Goal: Information Seeking & Learning: Check status

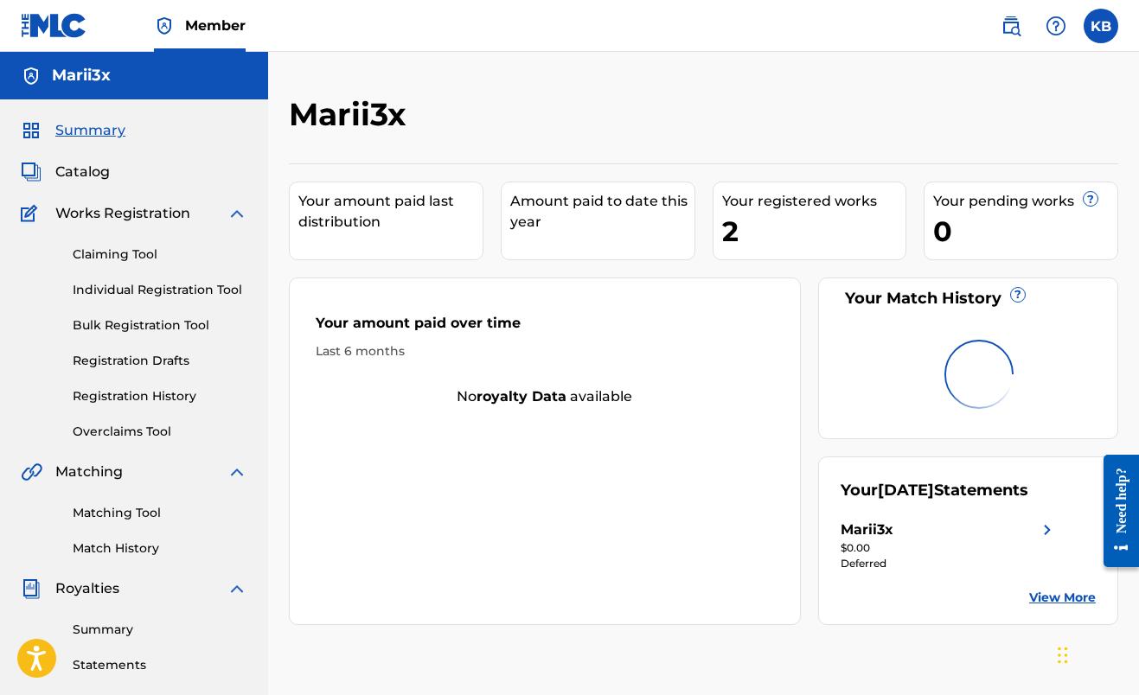
click at [570, 234] on div "Amount paid to date this year" at bounding box center [598, 221] width 195 height 79
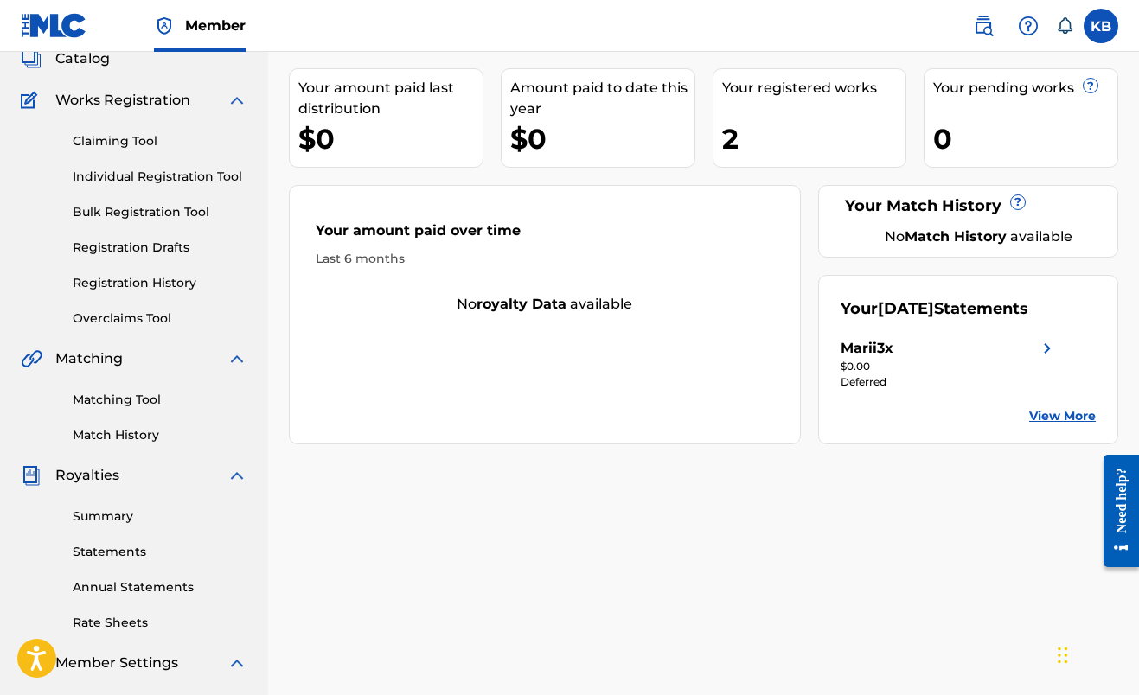
scroll to position [148, 0]
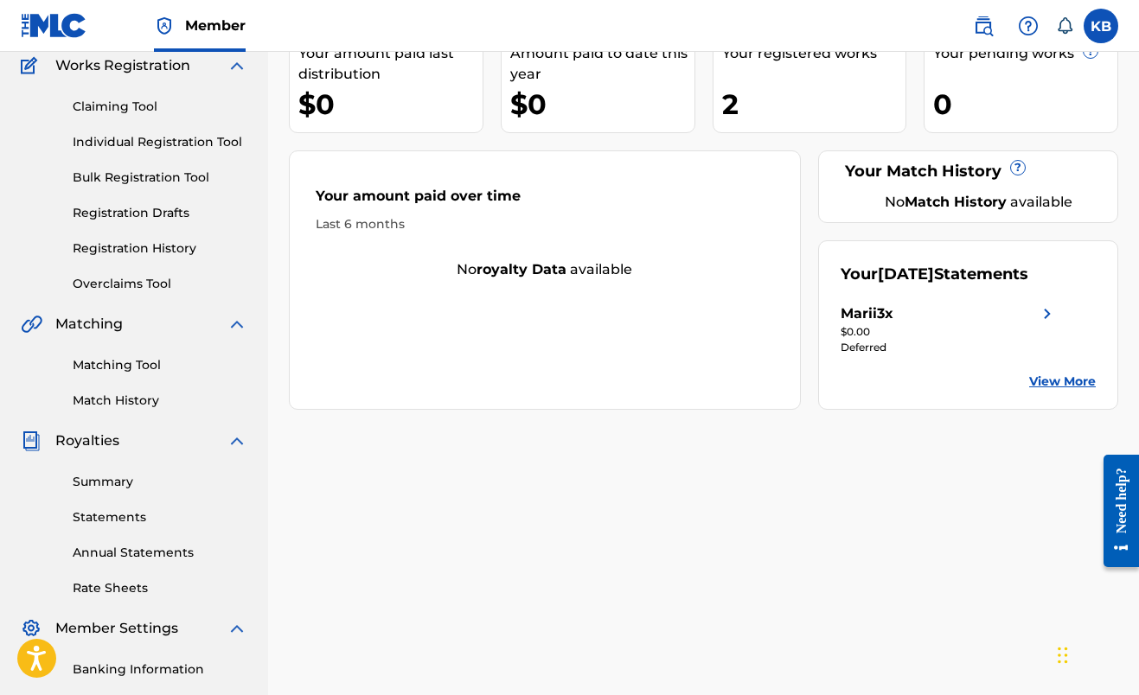
click at [122, 478] on link "Summary" at bounding box center [160, 482] width 175 height 18
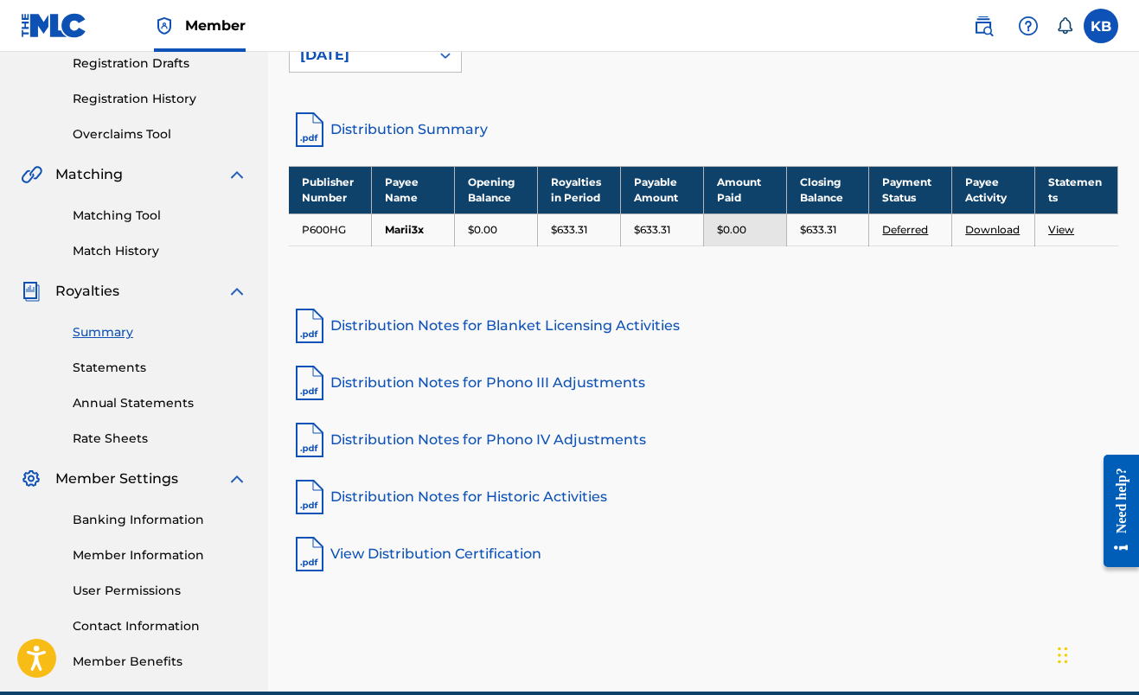
scroll to position [316, 0]
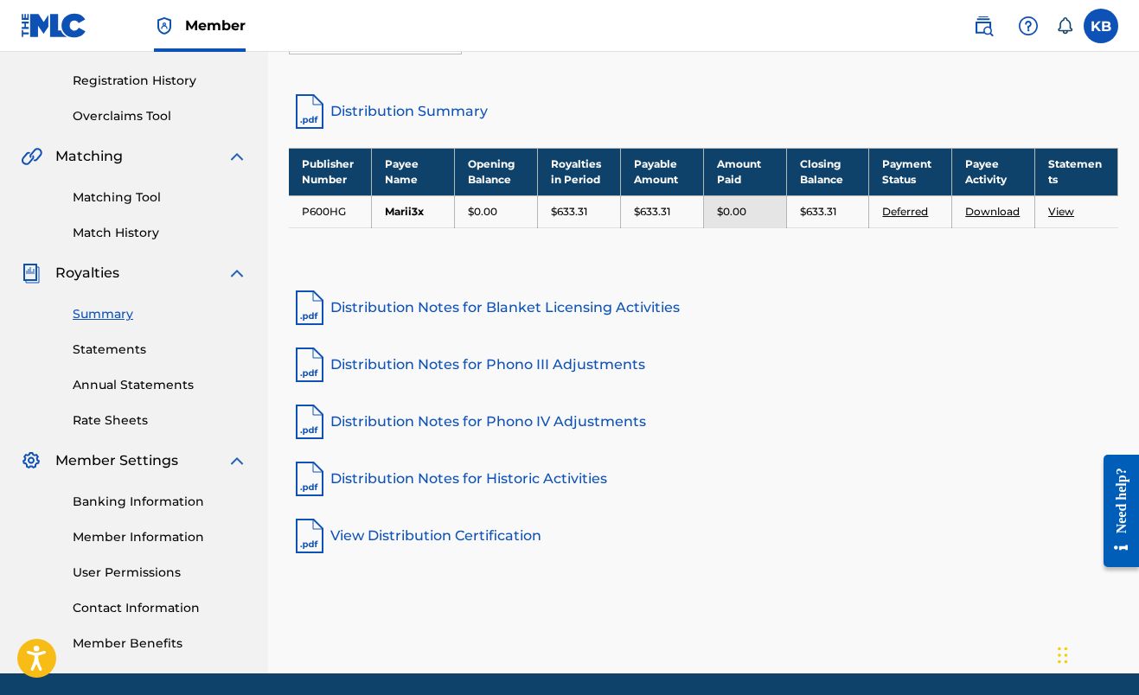
click at [118, 352] on link "Statements" at bounding box center [160, 350] width 175 height 18
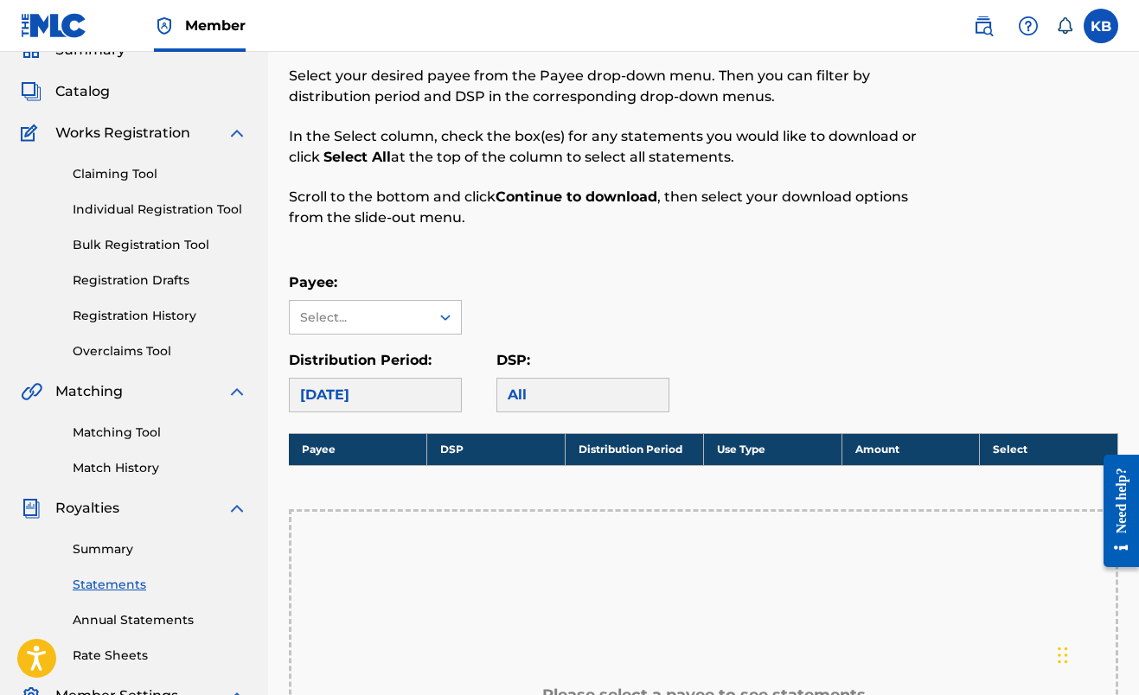
scroll to position [96, 0]
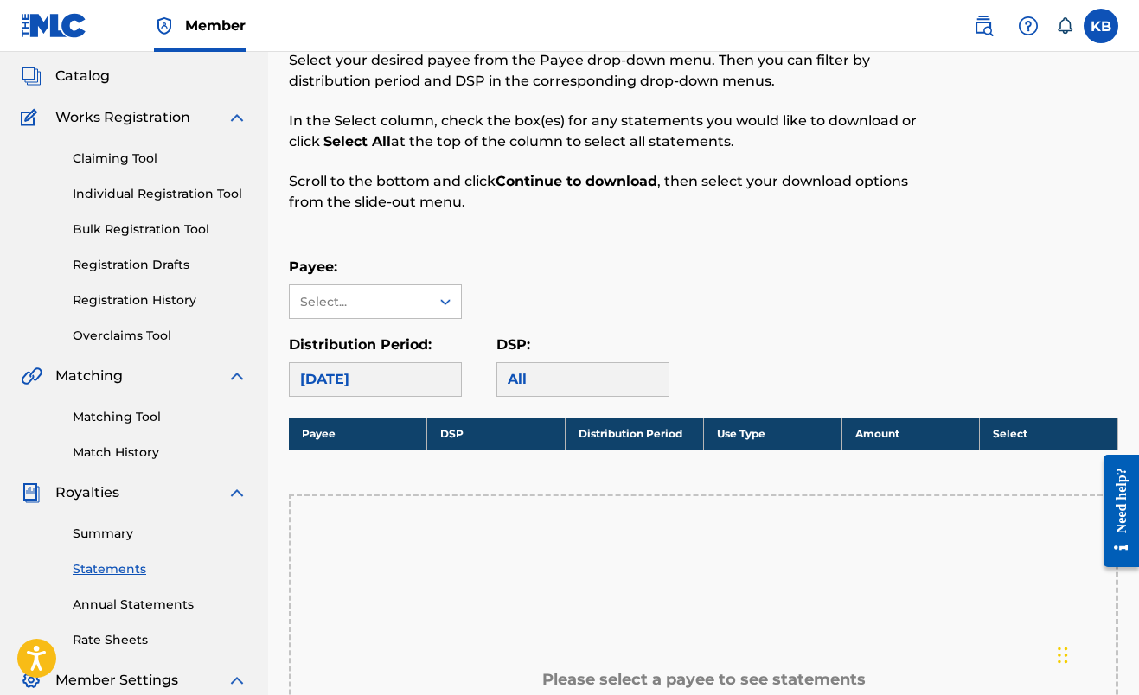
click at [105, 538] on link "Summary" at bounding box center [160, 534] width 175 height 18
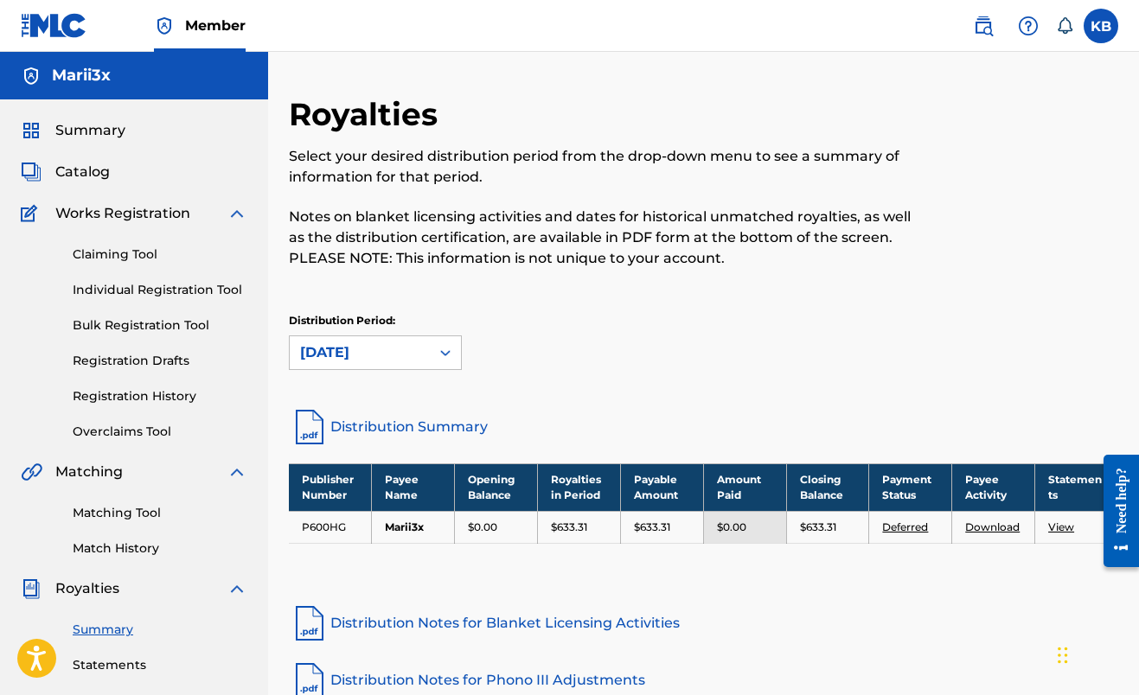
click at [85, 179] on span "Catalog" at bounding box center [82, 172] width 54 height 21
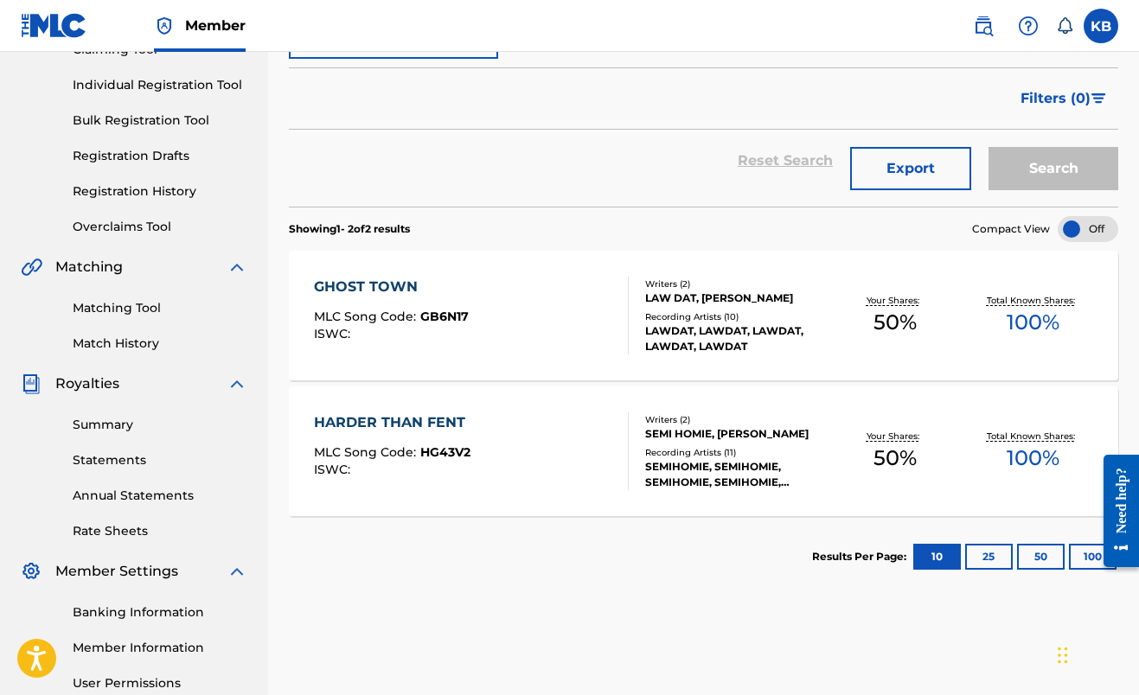
scroll to position [218, 0]
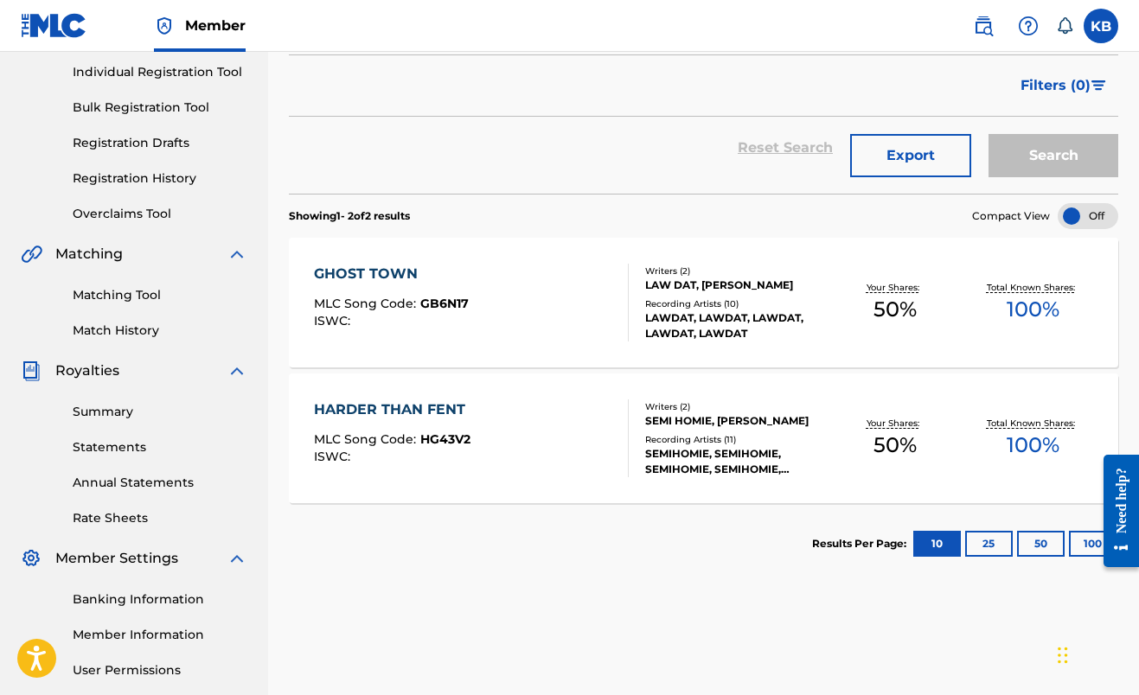
click at [106, 407] on link "Summary" at bounding box center [160, 412] width 175 height 18
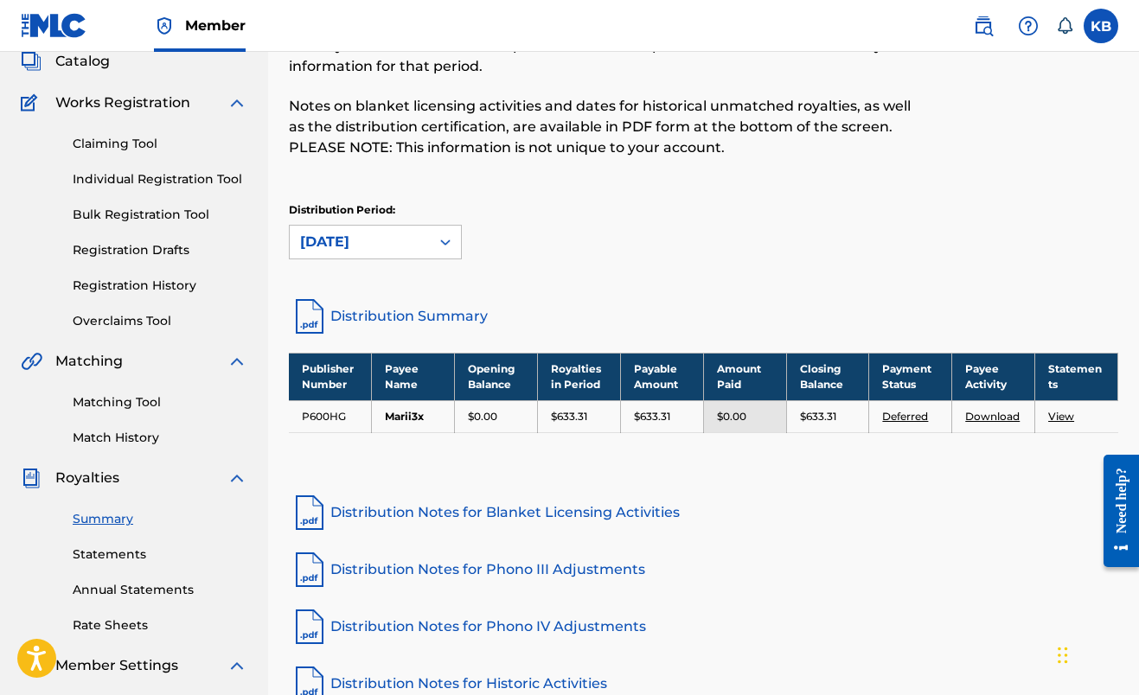
scroll to position [131, 0]
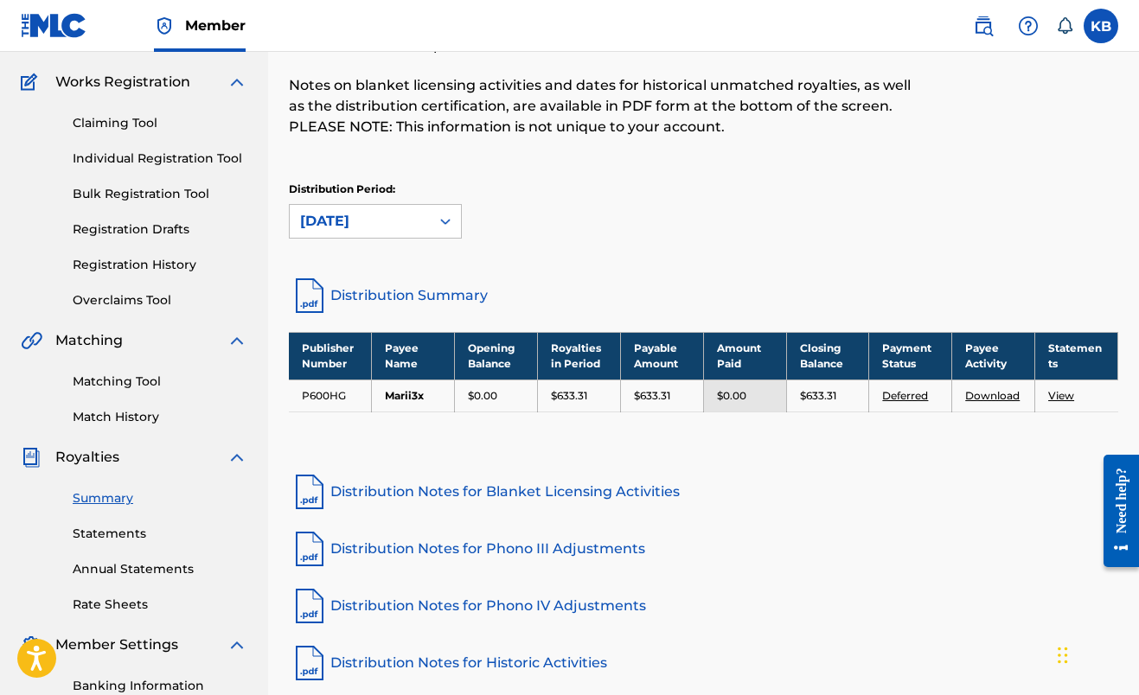
click at [106, 535] on link "Statements" at bounding box center [160, 534] width 175 height 18
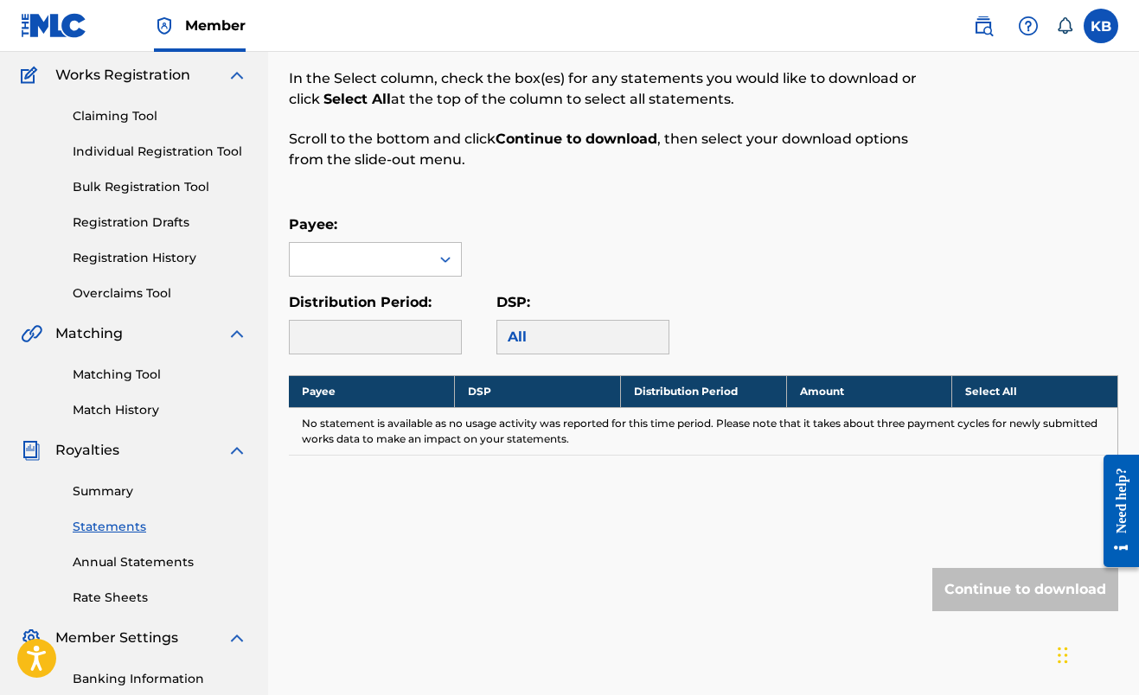
scroll to position [215, 0]
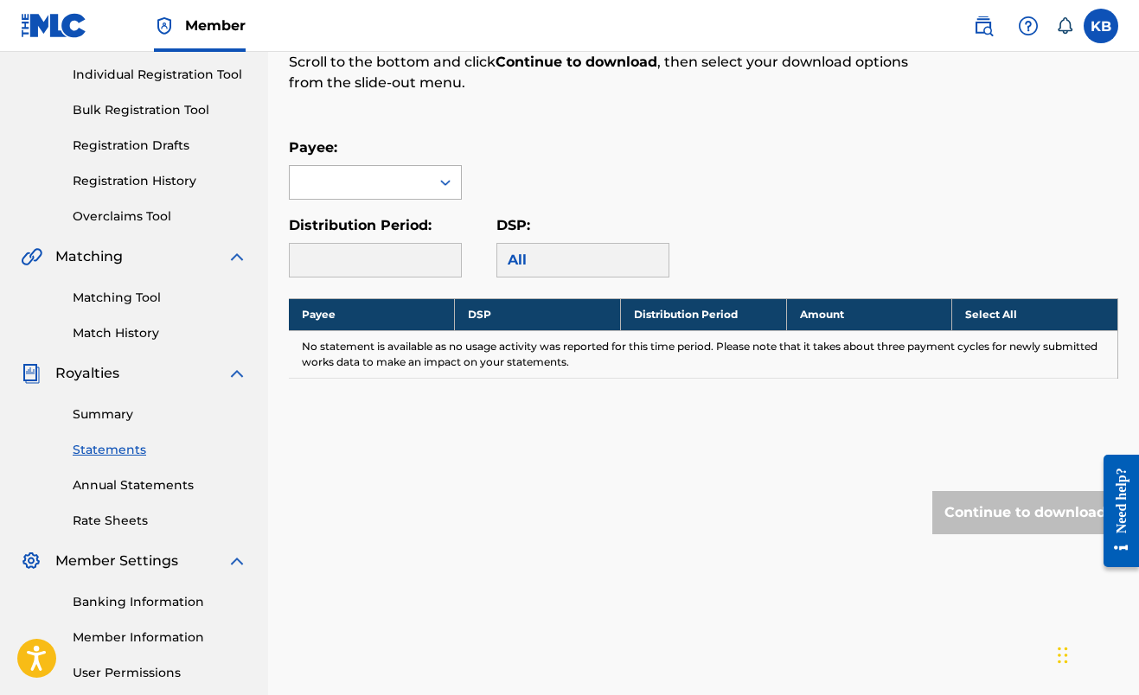
click at [333, 184] on div at bounding box center [360, 182] width 140 height 33
click at [334, 213] on div "Marii3x" at bounding box center [375, 221] width 171 height 43
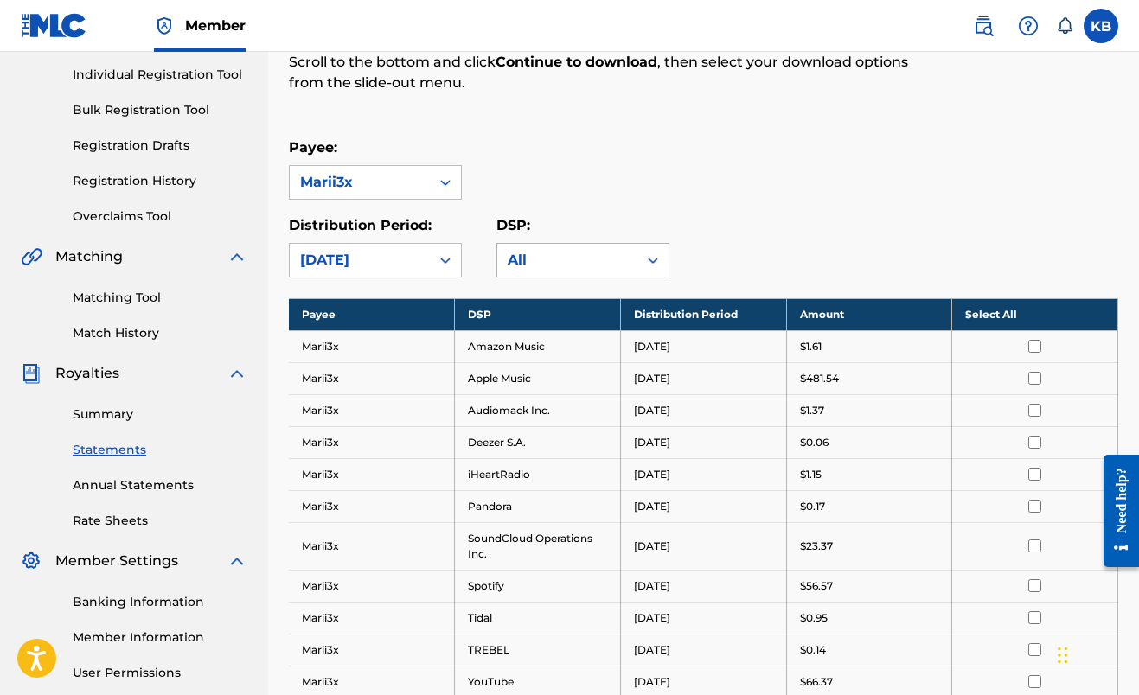
click at [527, 252] on div "All" at bounding box center [567, 260] width 119 height 21
click at [535, 134] on div "Royalty Statements Select your desired payee from the Payee drop-down menu. The…" at bounding box center [704, 402] width 830 height 1044
click at [113, 480] on link "Annual Statements" at bounding box center [160, 486] width 175 height 18
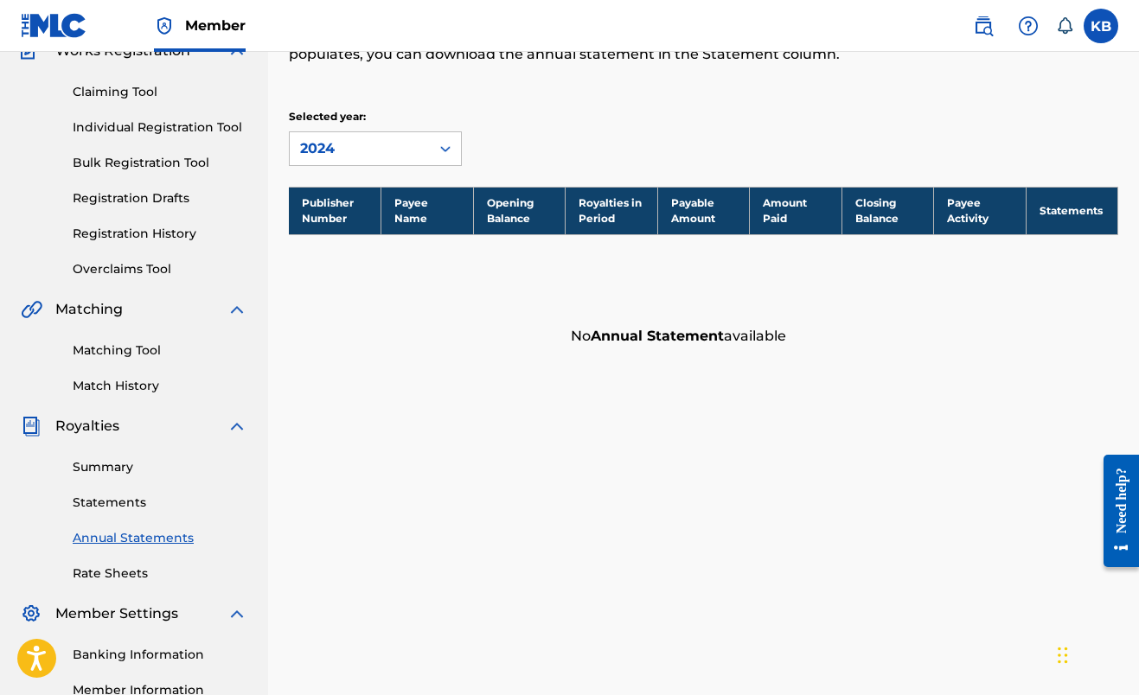
scroll to position [223, 0]
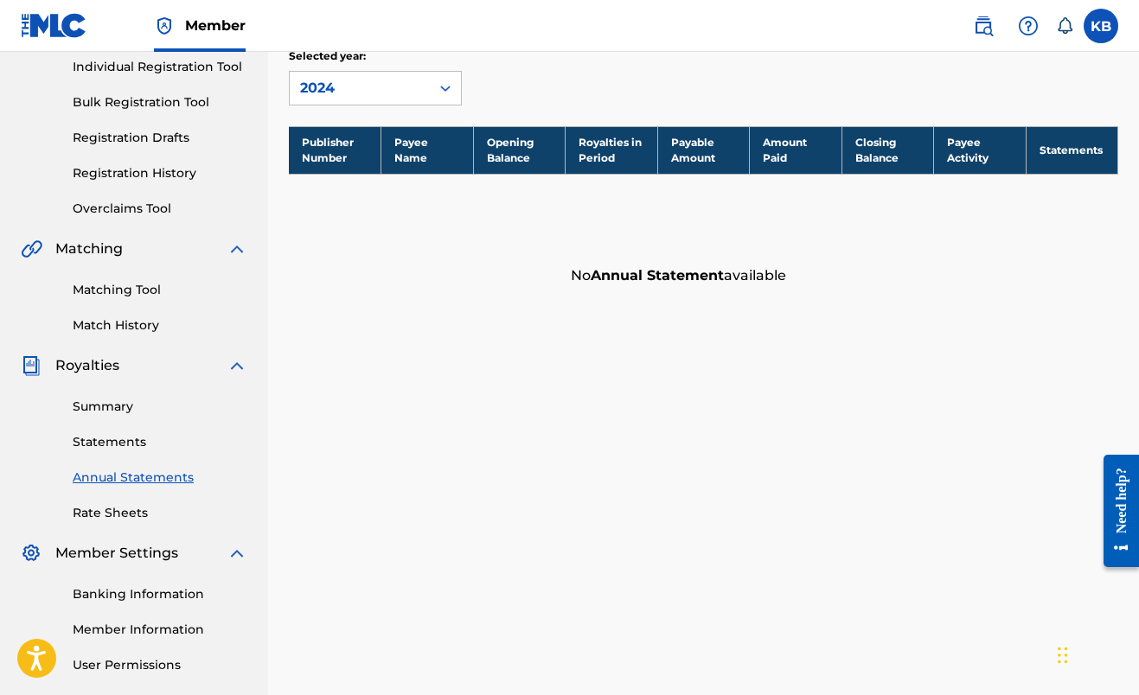
click at [122, 522] on link "Rate Sheets" at bounding box center [160, 513] width 175 height 18
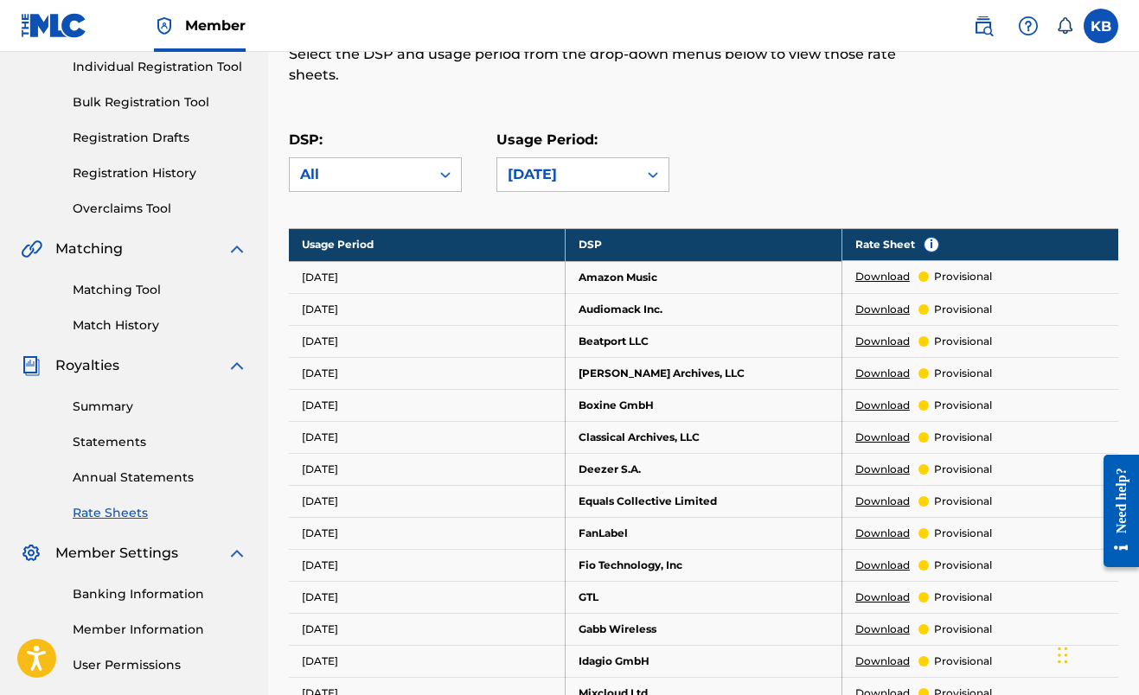
scroll to position [247, 0]
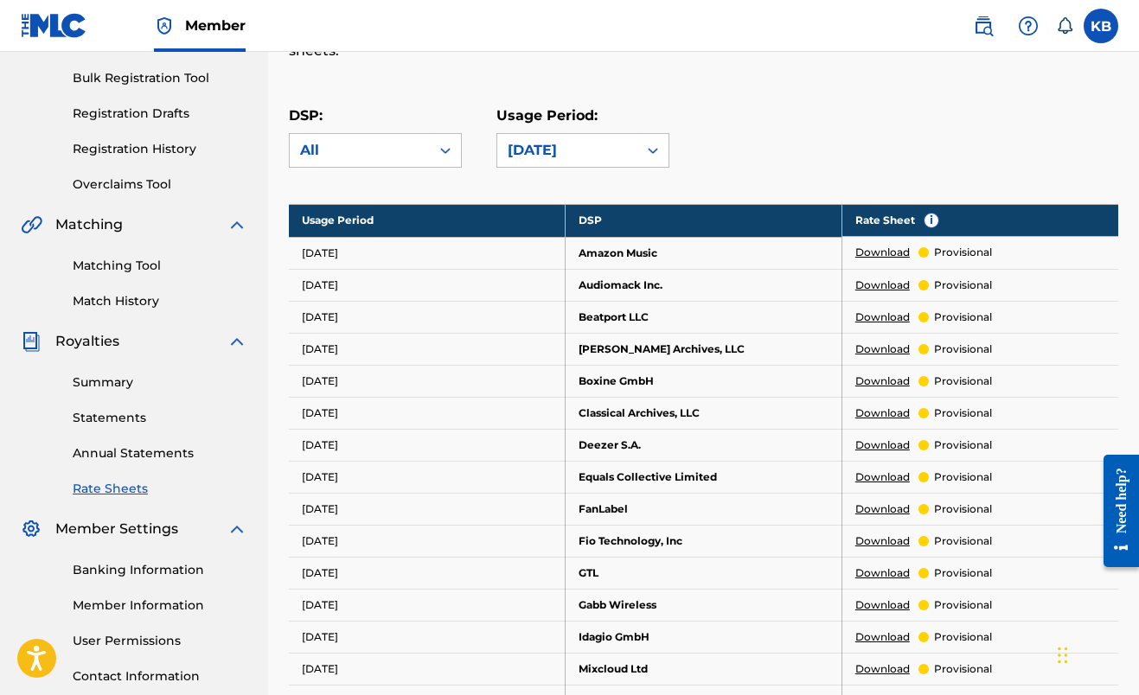
click at [113, 563] on link "Banking Information" at bounding box center [160, 570] width 175 height 18
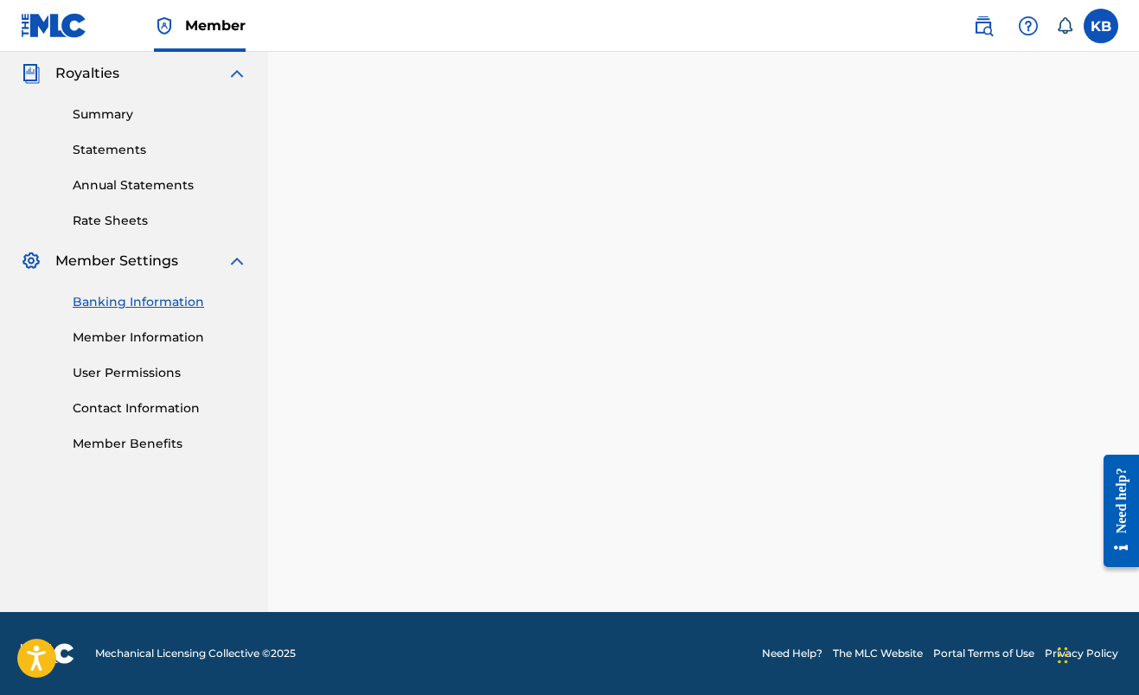
scroll to position [377, 0]
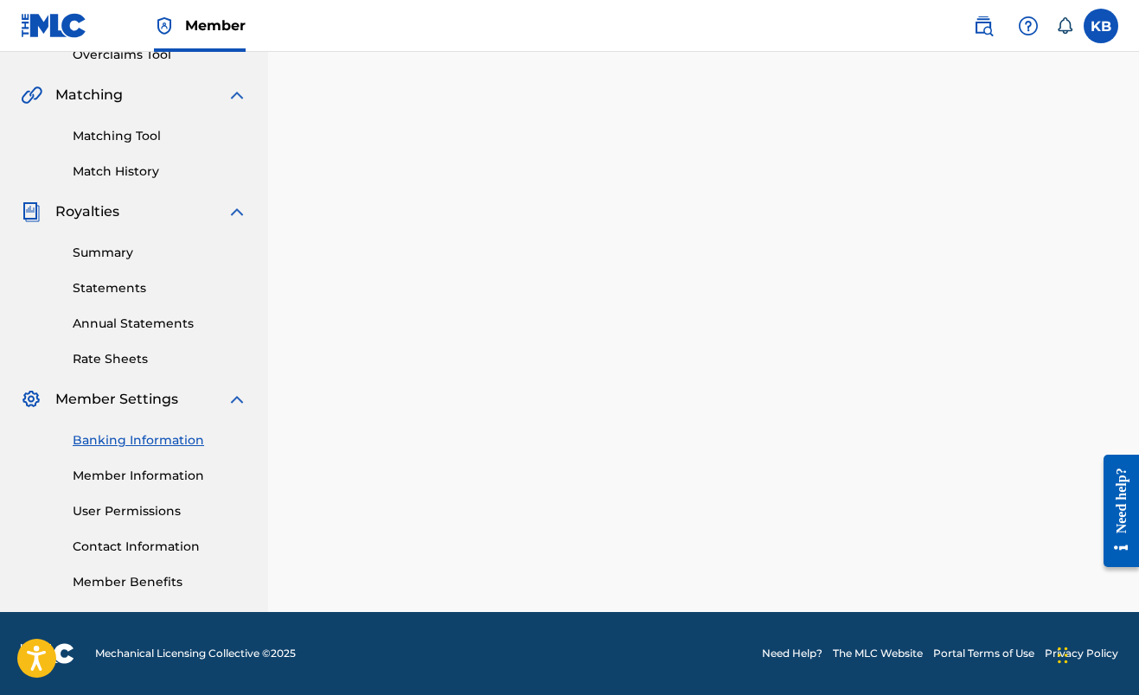
click at [99, 259] on link "Summary" at bounding box center [160, 253] width 175 height 18
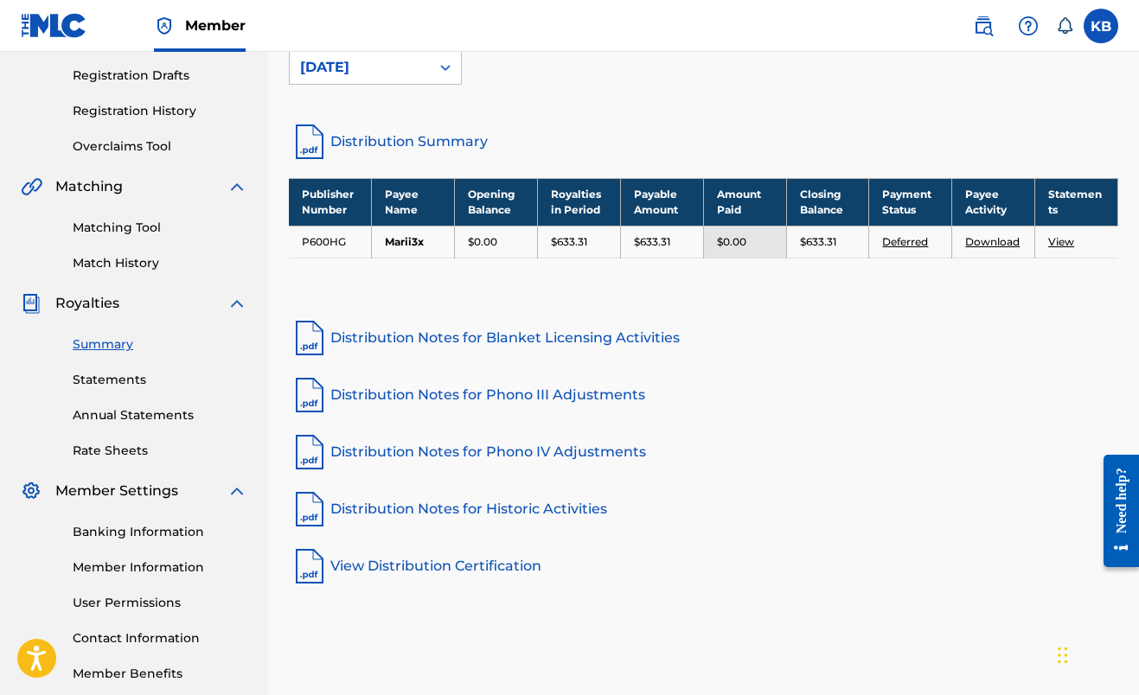
scroll to position [304, 0]
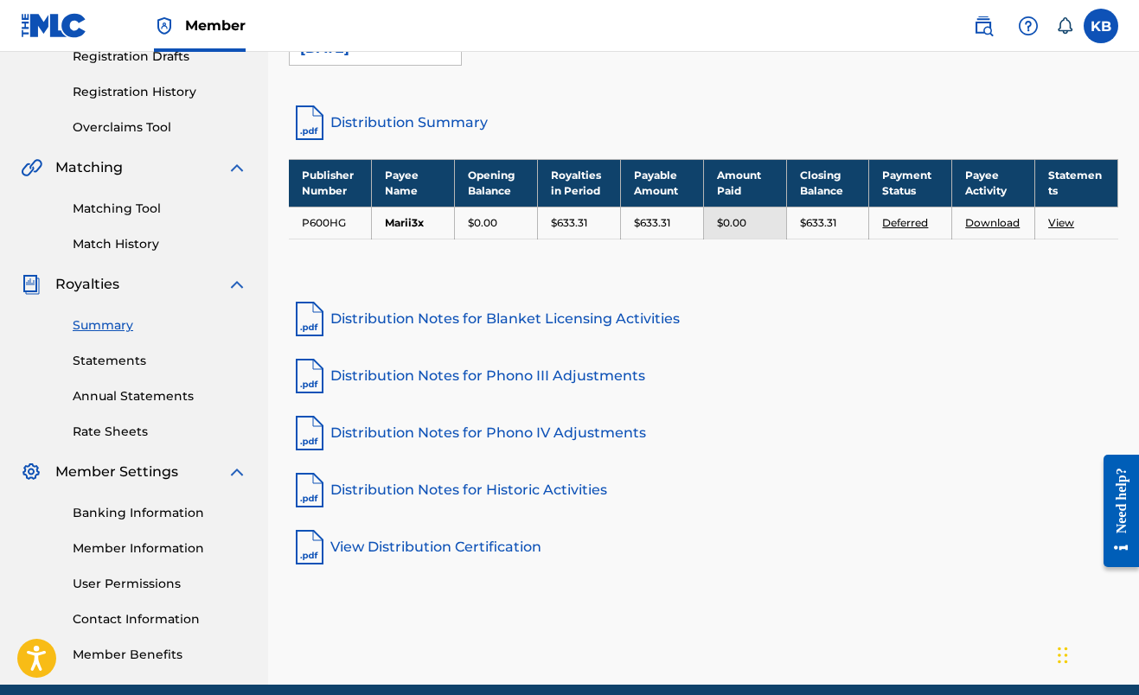
click at [116, 356] on link "Statements" at bounding box center [160, 361] width 175 height 18
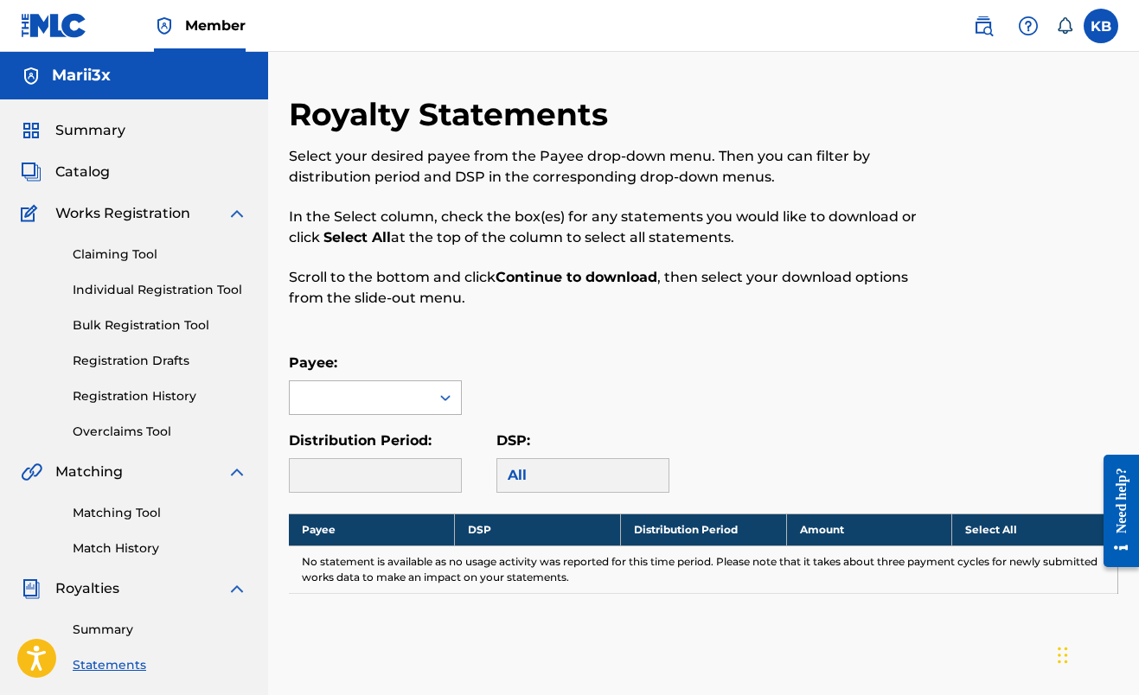
click at [330, 391] on div at bounding box center [360, 397] width 140 height 33
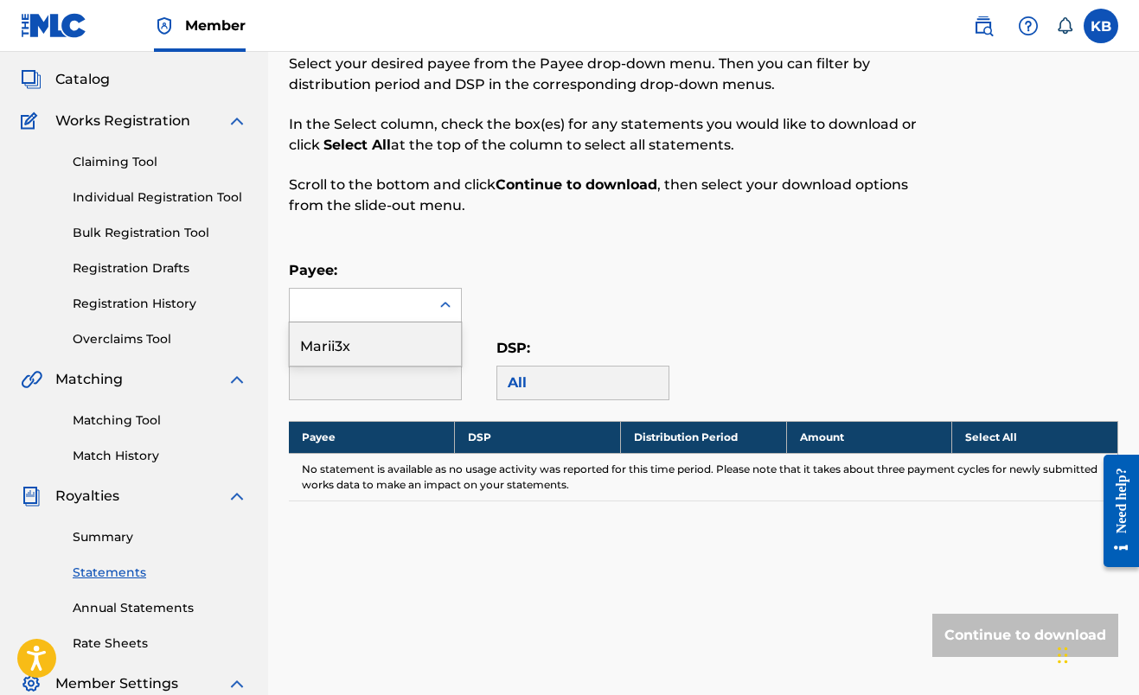
scroll to position [101, 0]
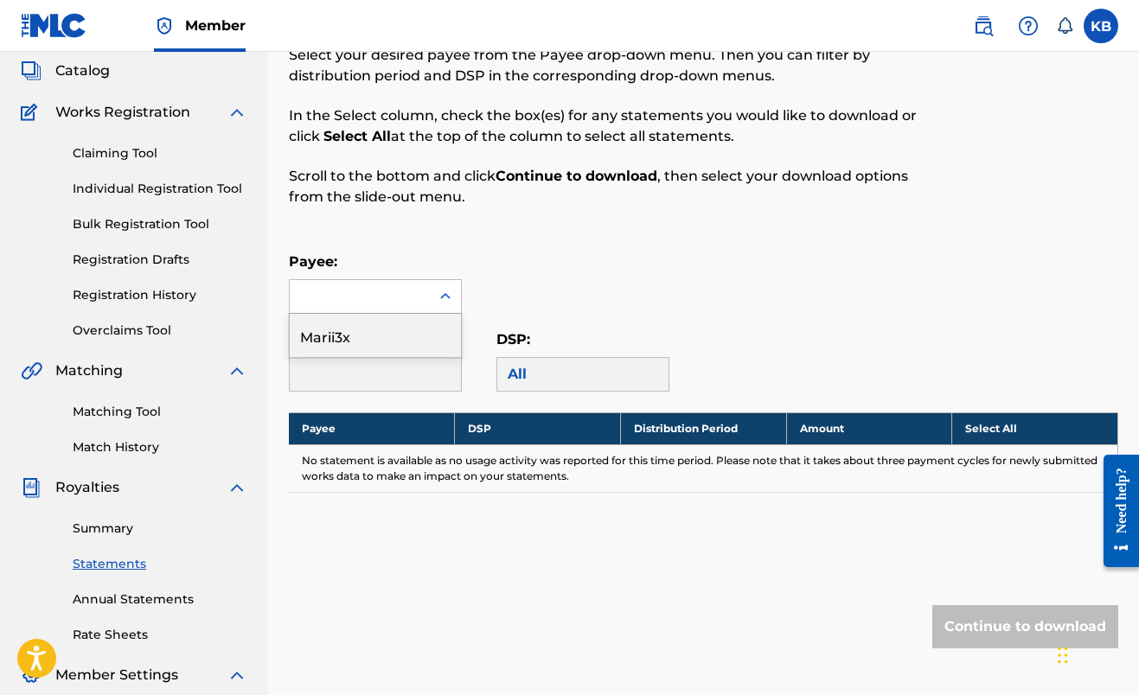
click at [108, 584] on div "Summary Statements Annual Statements Rate Sheets" at bounding box center [134, 571] width 227 height 146
click at [114, 606] on link "Annual Statements" at bounding box center [160, 600] width 175 height 18
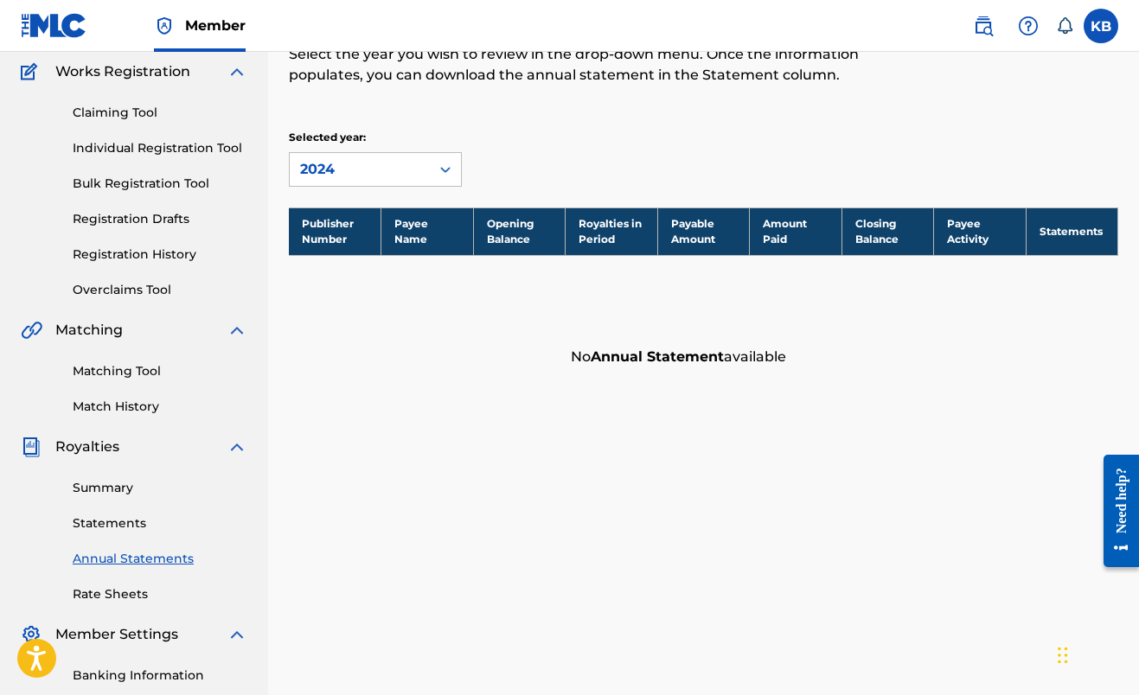
scroll to position [164, 0]
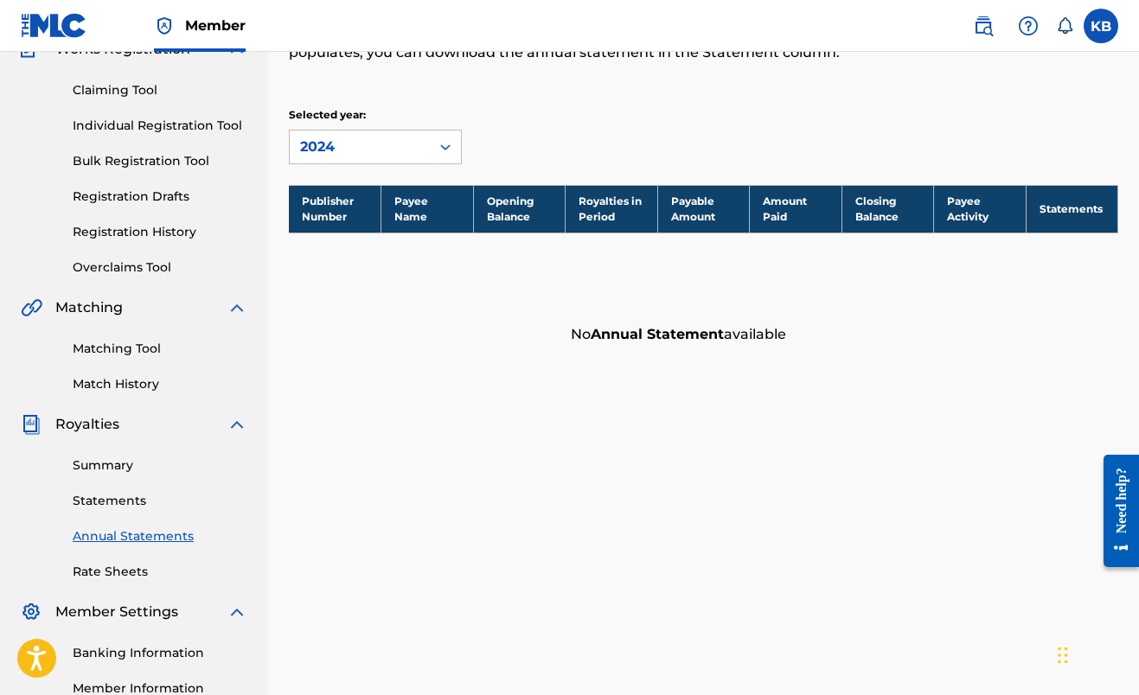
click at [106, 473] on link "Summary" at bounding box center [160, 466] width 175 height 18
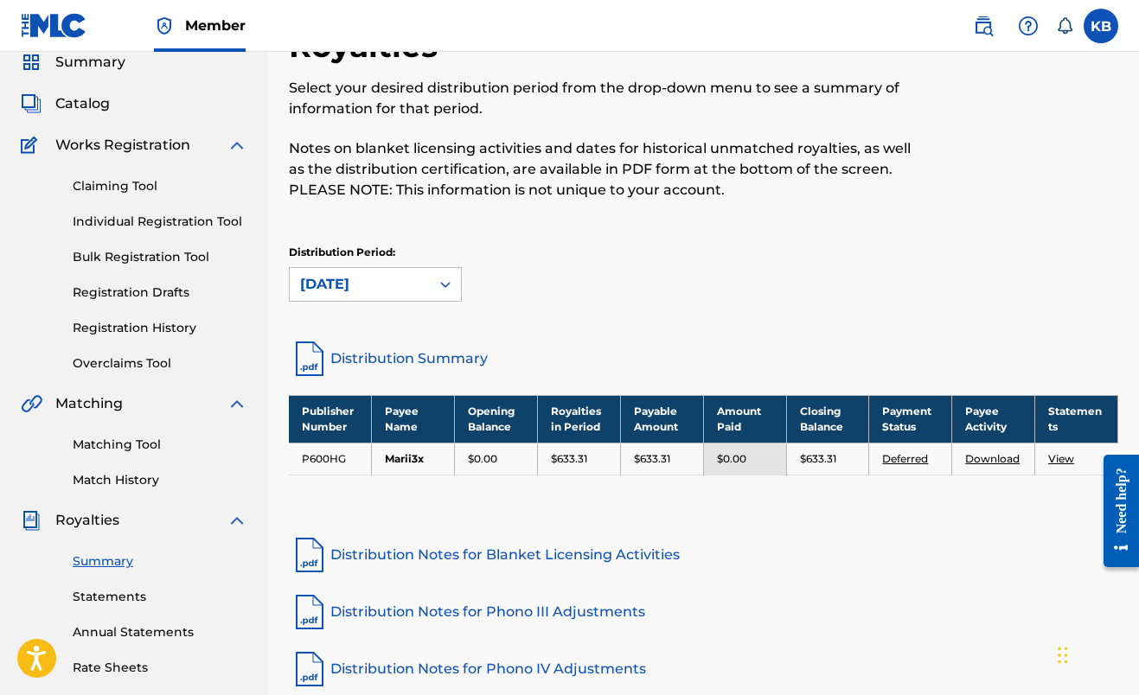
scroll to position [38, 0]
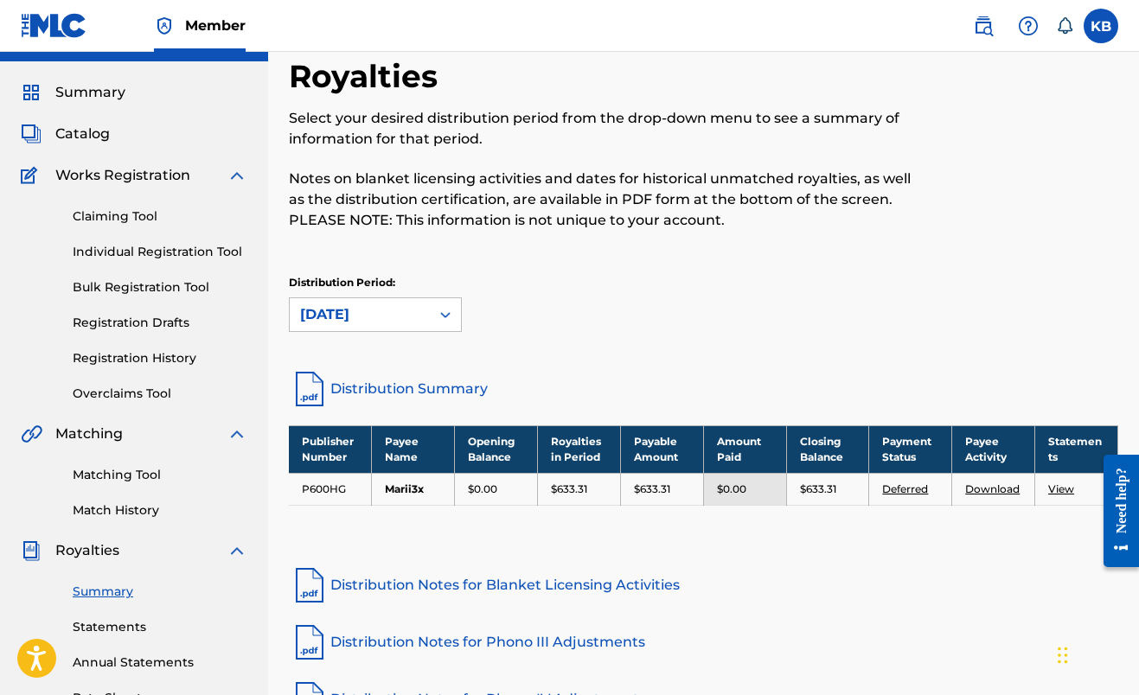
click at [115, 223] on link "Claiming Tool" at bounding box center [160, 217] width 175 height 18
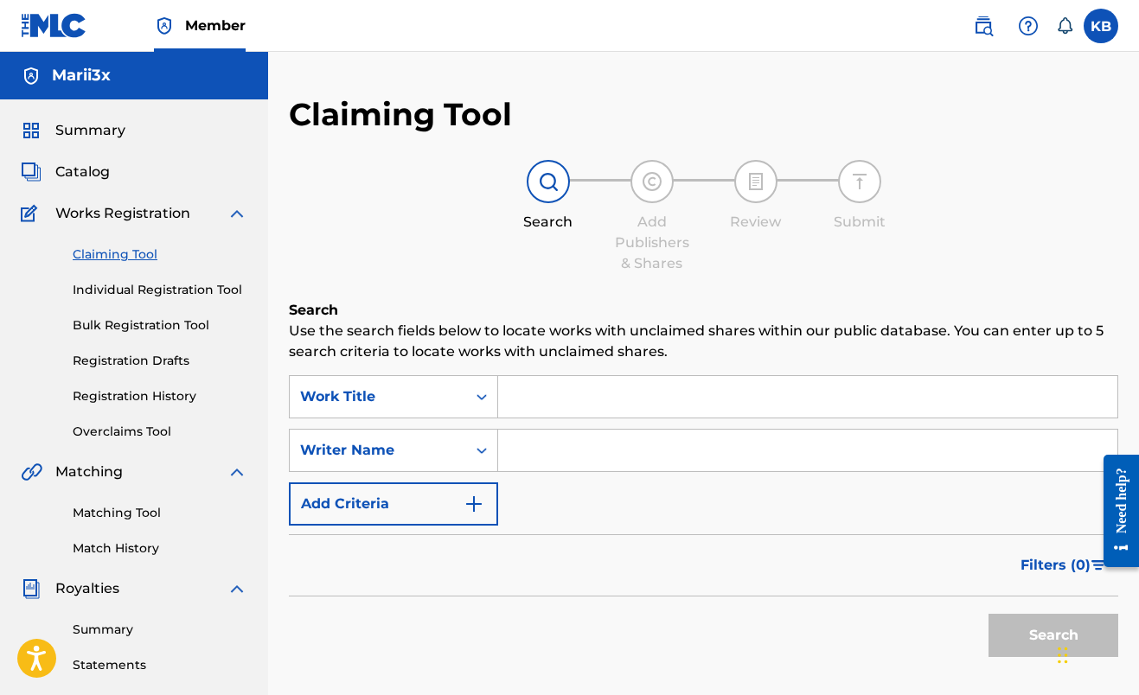
click at [149, 333] on link "Bulk Registration Tool" at bounding box center [160, 326] width 175 height 18
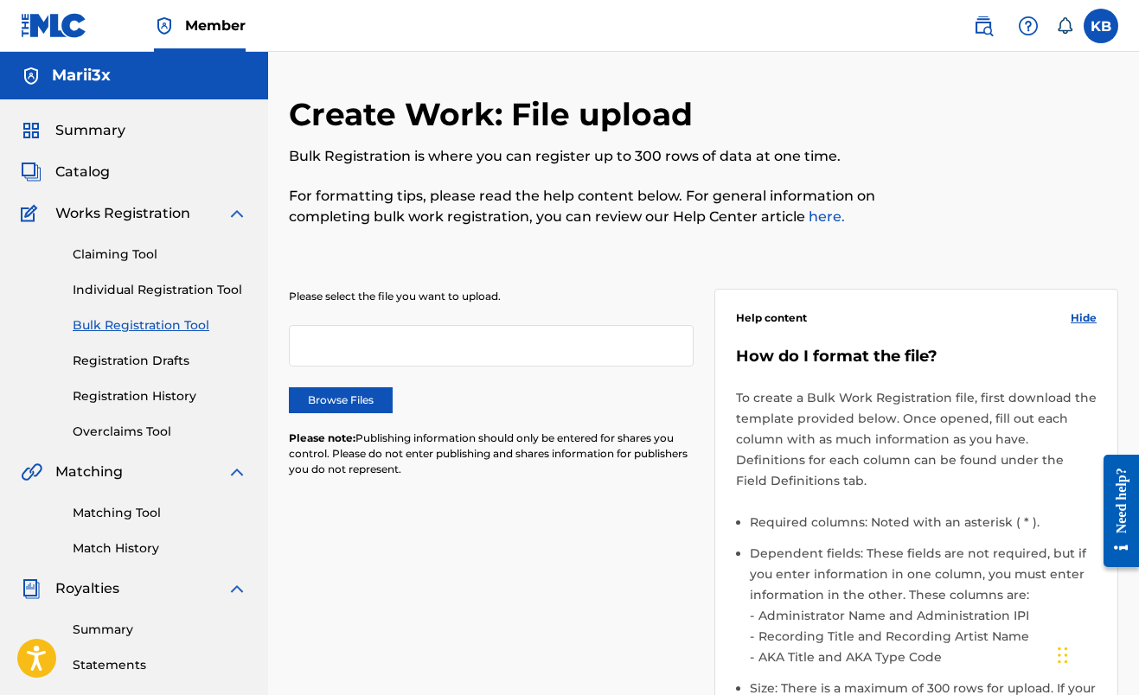
click at [142, 358] on link "Registration Drafts" at bounding box center [160, 361] width 175 height 18
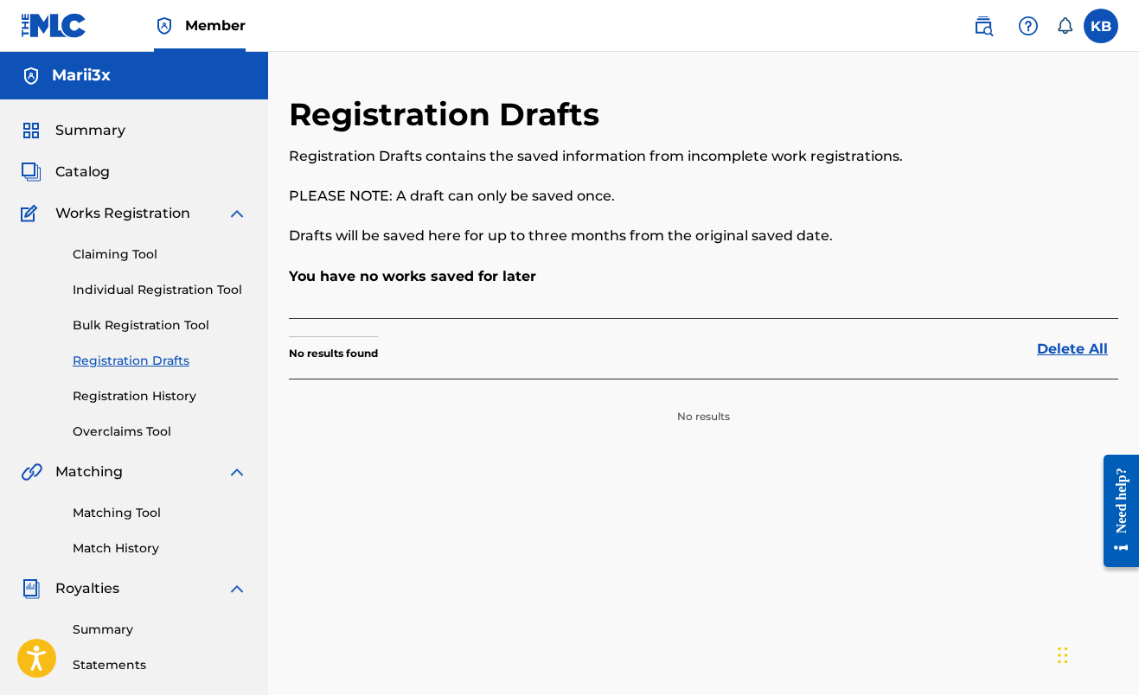
click at [144, 399] on link "Registration History" at bounding box center [160, 397] width 175 height 18
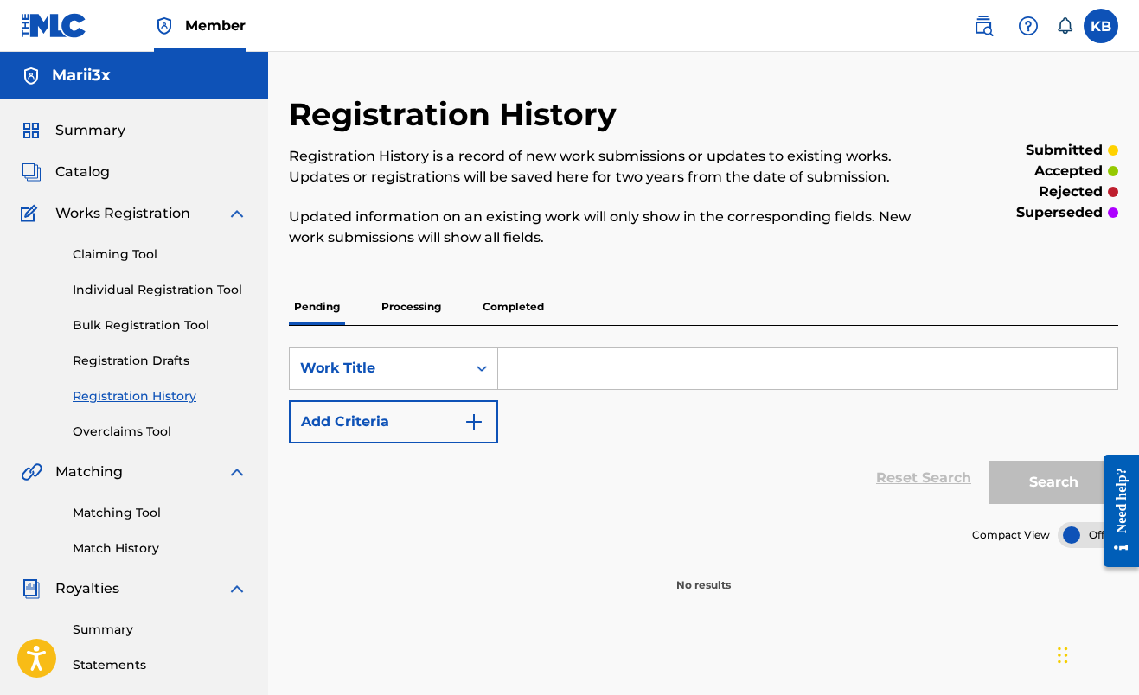
click at [139, 432] on link "Overclaims Tool" at bounding box center [160, 432] width 175 height 18
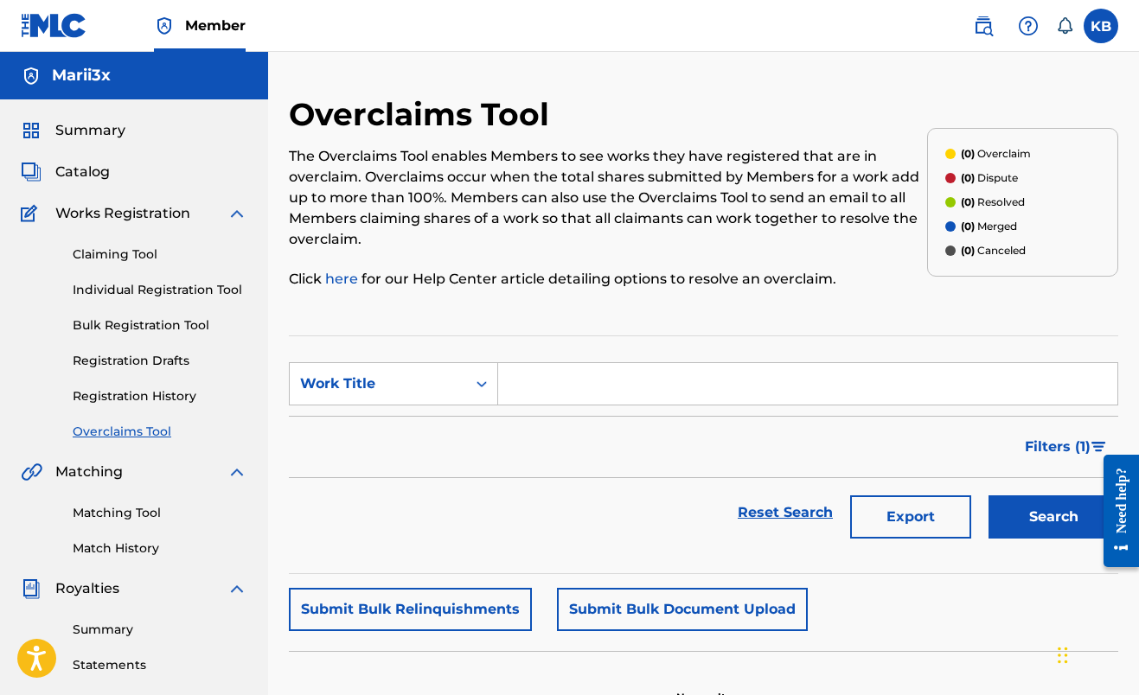
click at [93, 168] on span "Catalog" at bounding box center [82, 172] width 54 height 21
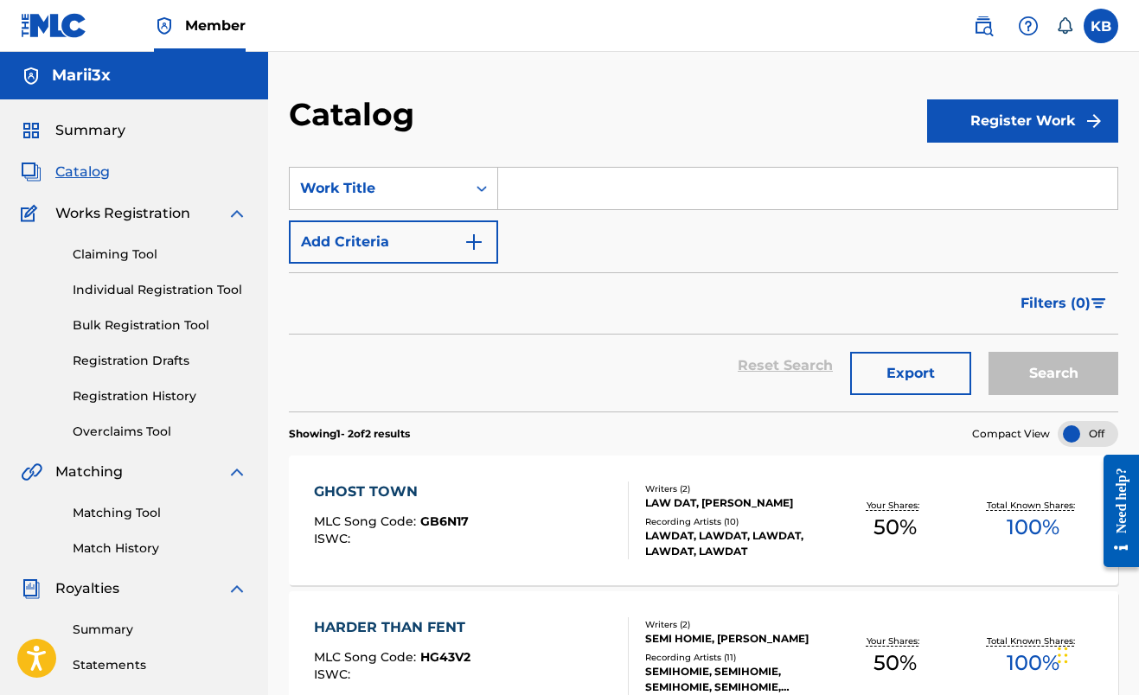
click at [70, 127] on span "Summary" at bounding box center [90, 130] width 70 height 21
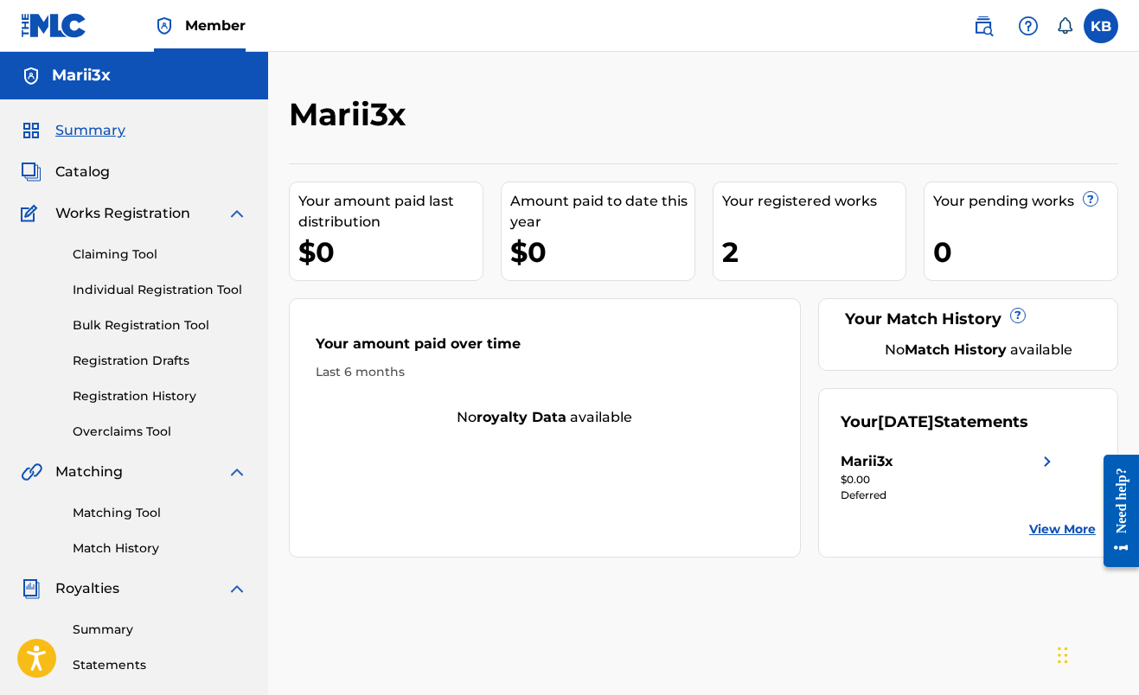
click at [974, 348] on strong "Match History" at bounding box center [956, 350] width 102 height 16
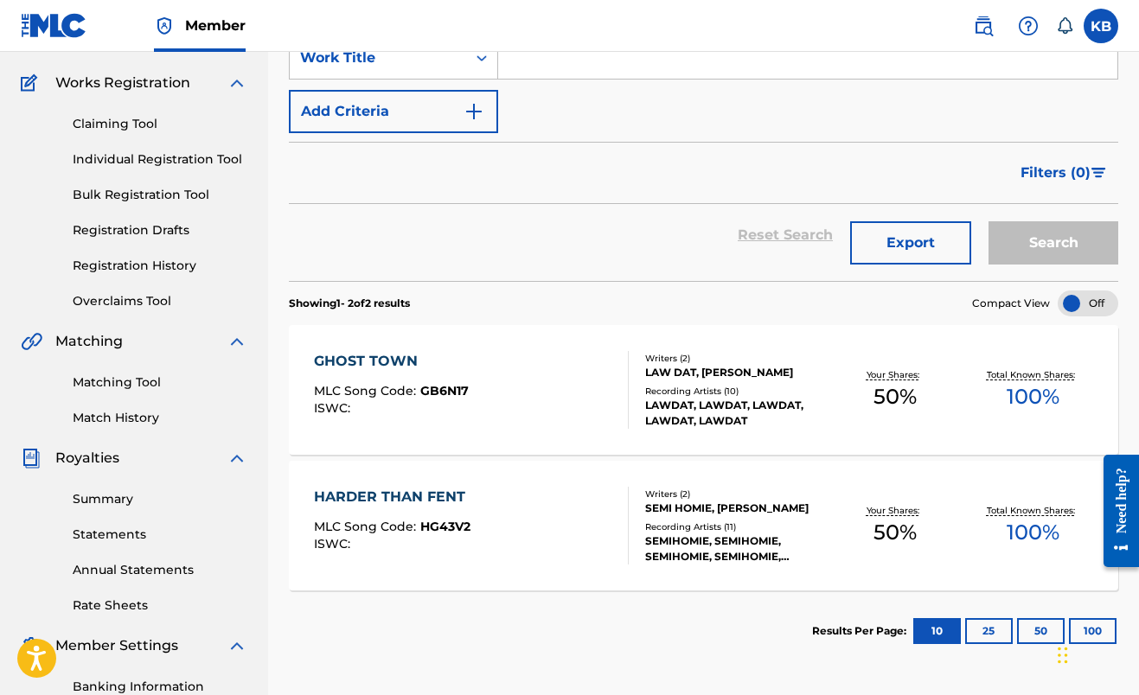
scroll to position [137, 0]
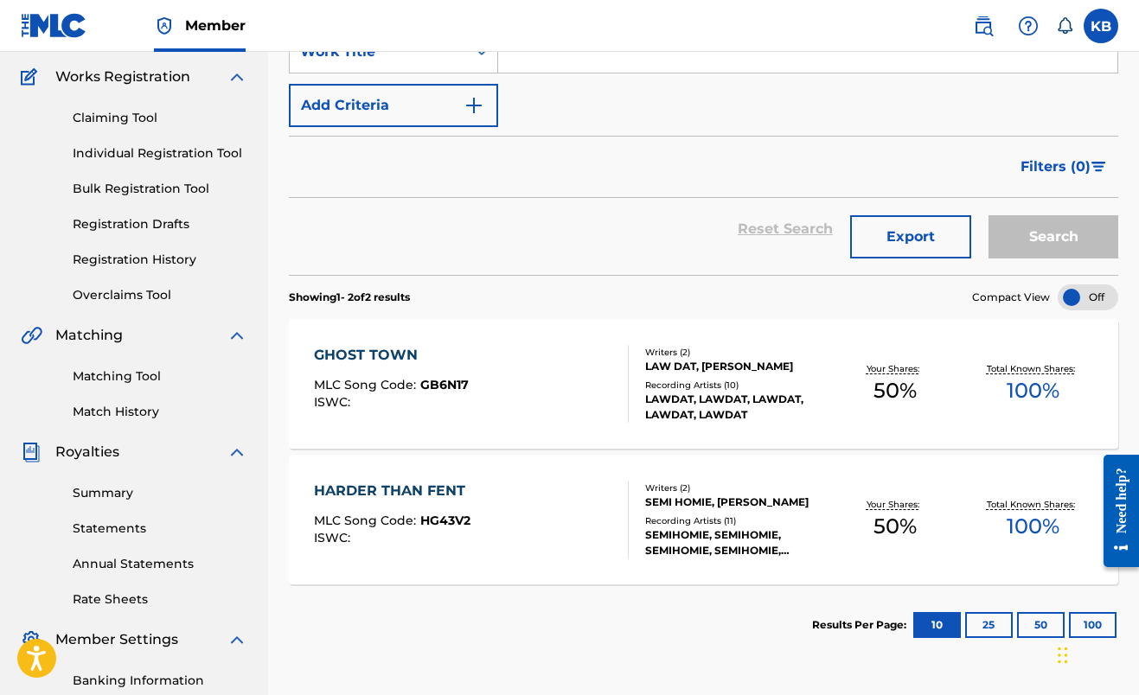
click at [101, 506] on div "Summary Statements Annual Statements Rate Sheets" at bounding box center [134, 536] width 227 height 146
click at [101, 496] on link "Summary" at bounding box center [160, 493] width 175 height 18
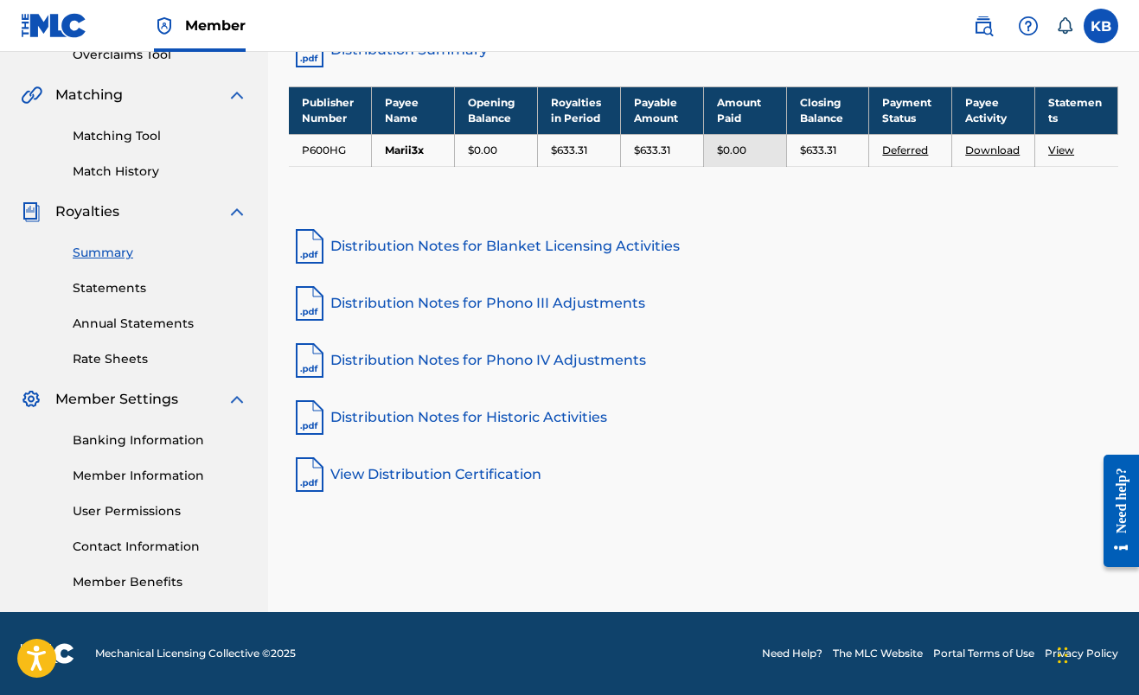
scroll to position [377, 0]
click at [106, 292] on link "Statements" at bounding box center [160, 288] width 175 height 18
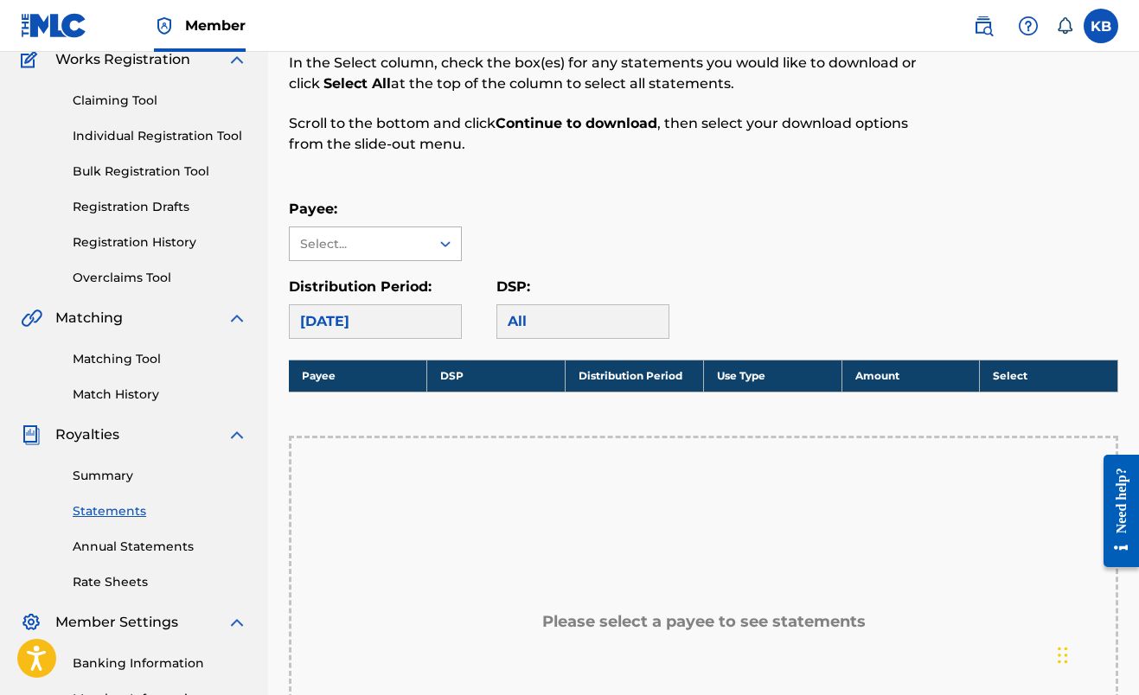
scroll to position [154, 0]
click at [377, 242] on div "Select..." at bounding box center [359, 244] width 118 height 18
click at [380, 285] on div "Marii3x" at bounding box center [375, 282] width 171 height 43
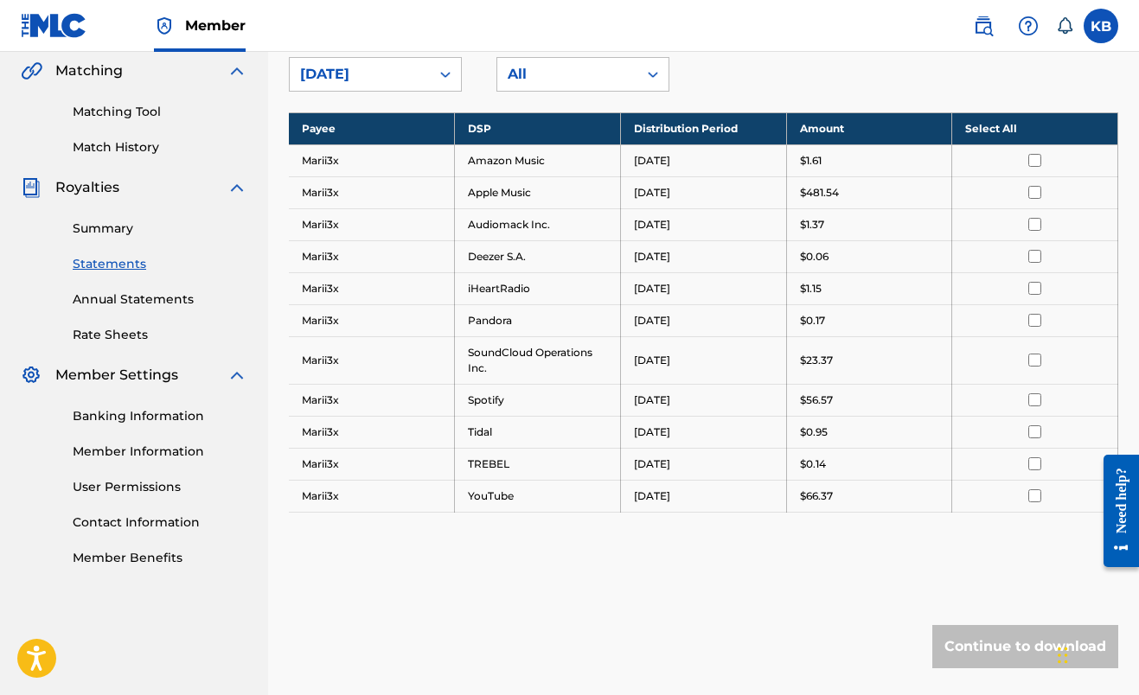
scroll to position [453, 0]
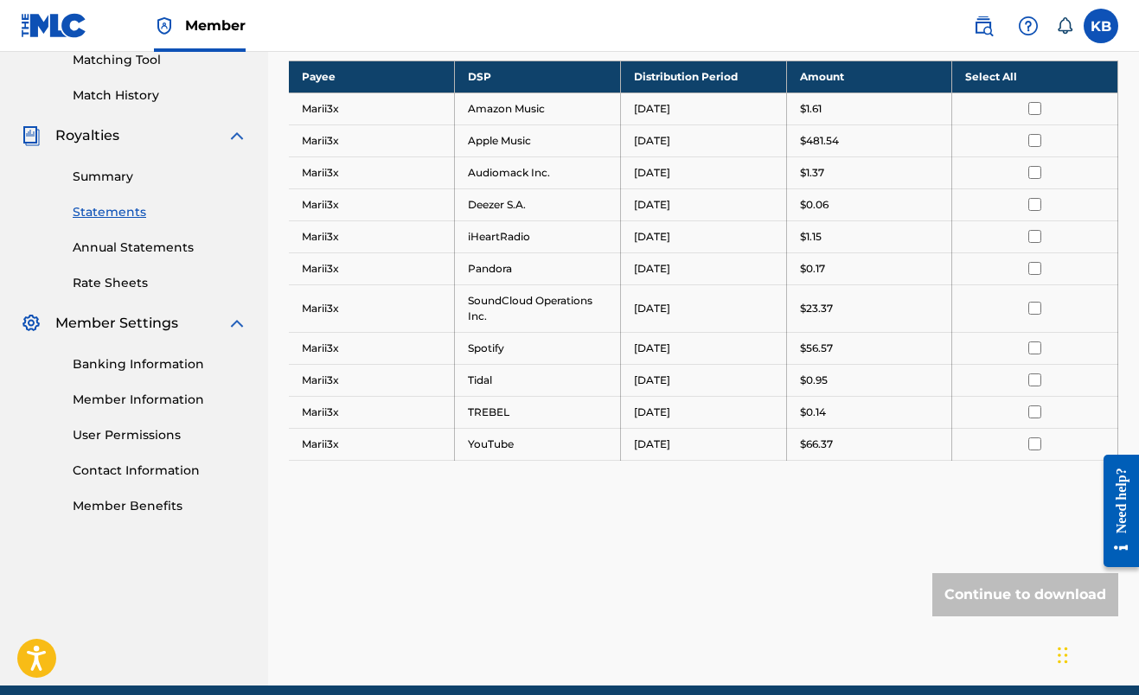
click at [1034, 100] on td at bounding box center [1035, 109] width 166 height 32
click at [1034, 105] on input "checkbox" at bounding box center [1035, 108] width 13 height 13
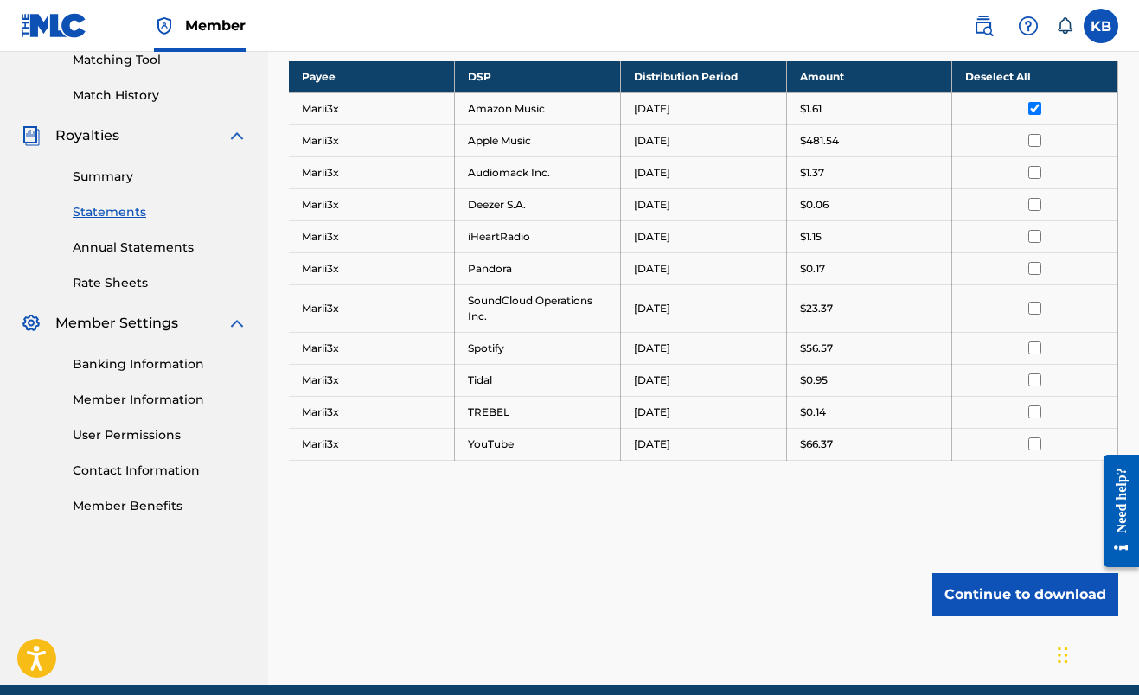
click at [1034, 105] on input "checkbox" at bounding box center [1035, 108] width 13 height 13
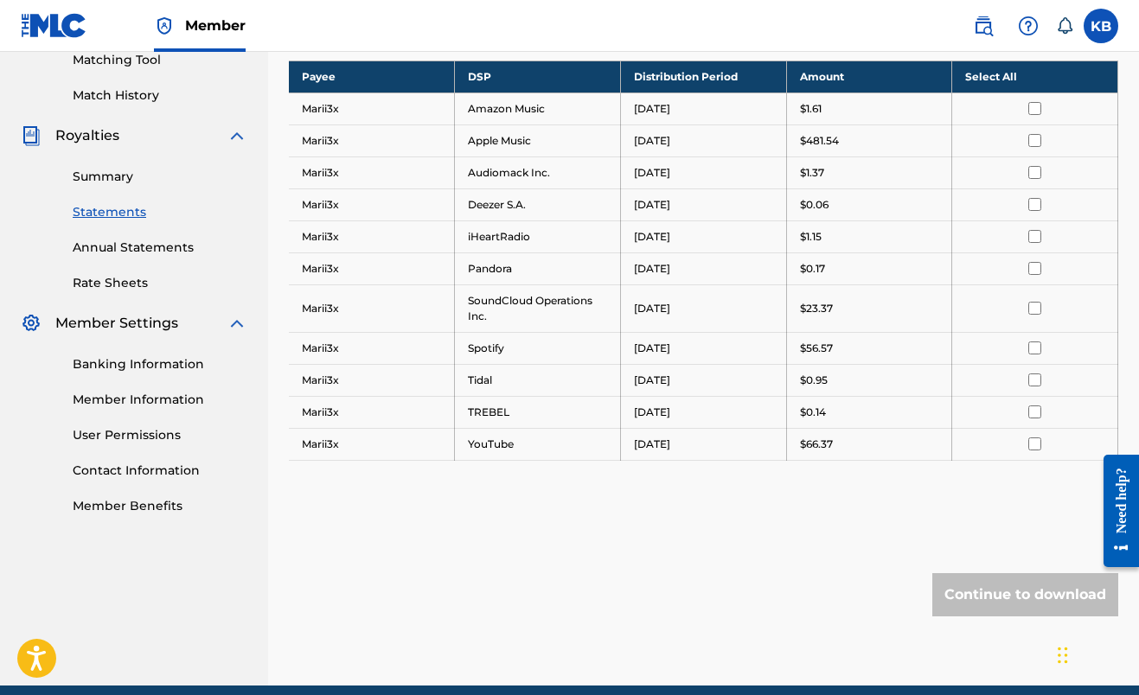
click at [112, 170] on link "Summary" at bounding box center [160, 177] width 175 height 18
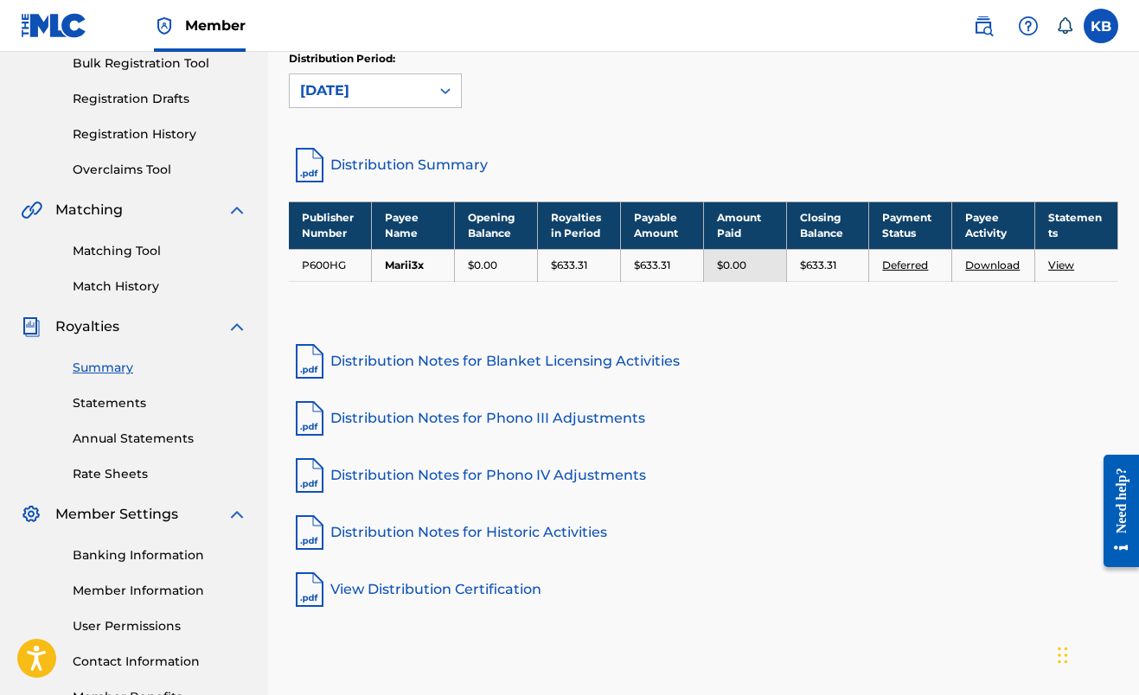
scroll to position [275, 0]
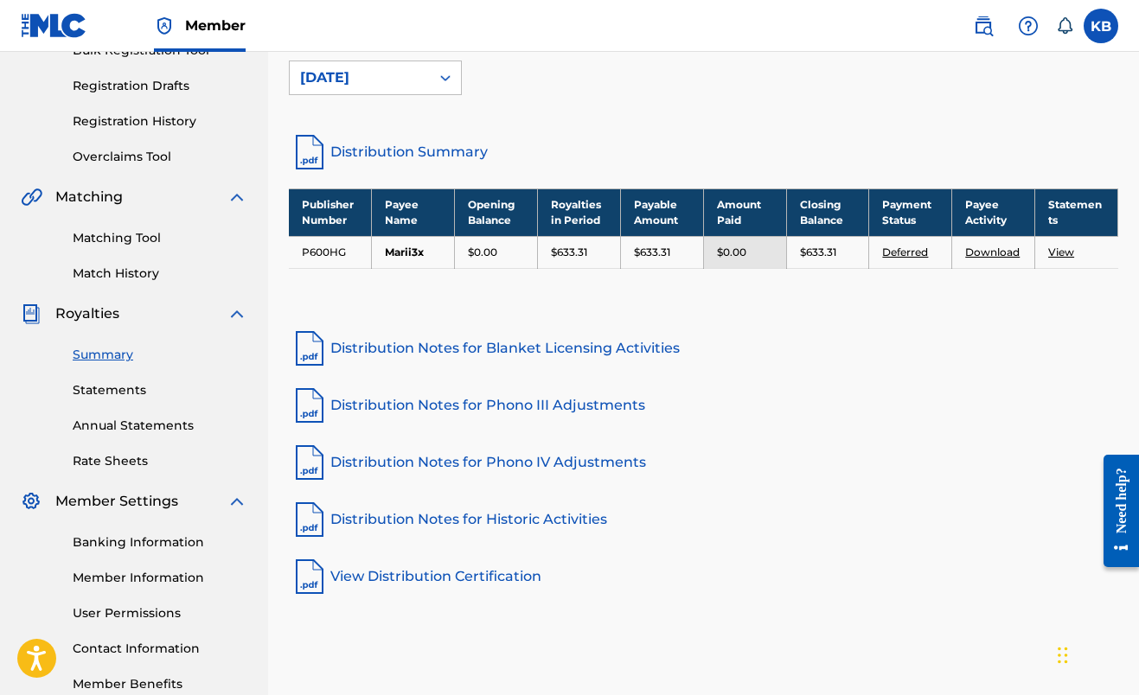
click at [1061, 253] on link "View" at bounding box center [1061, 252] width 26 height 13
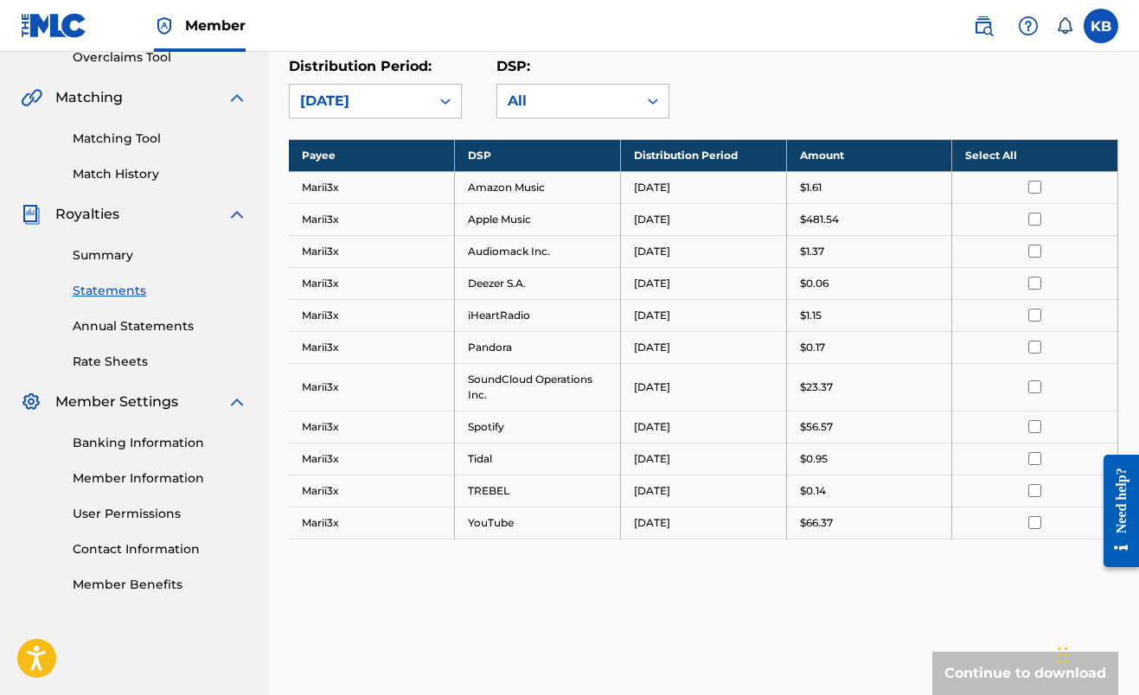
scroll to position [373, 0]
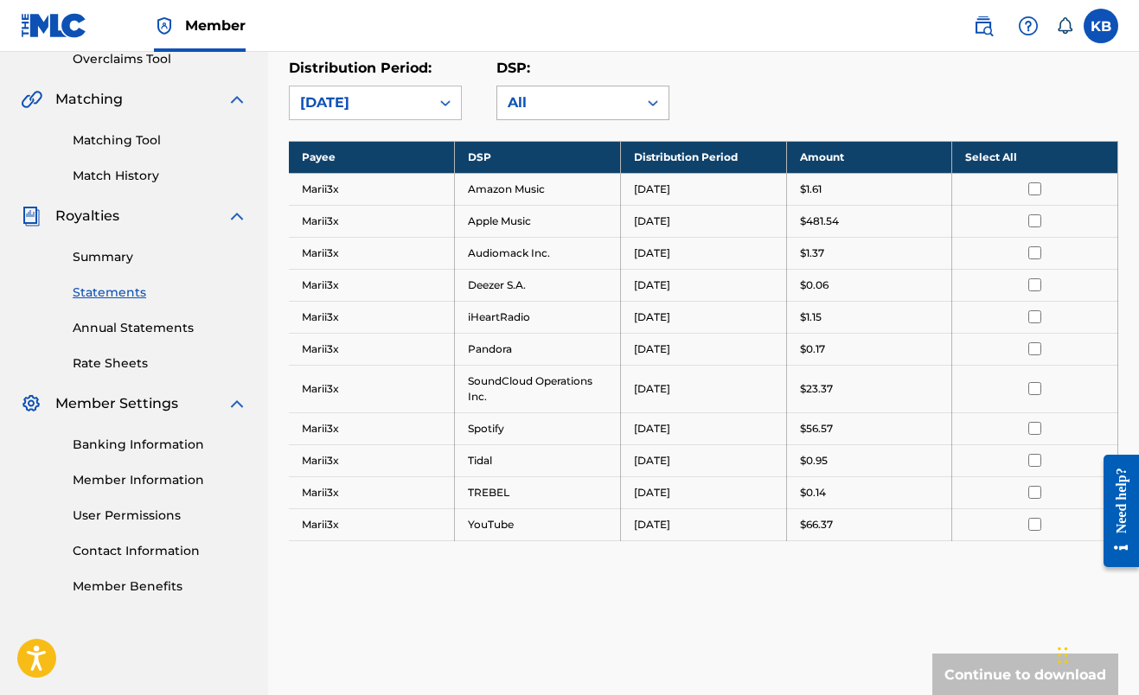
click at [592, 106] on div "All" at bounding box center [567, 103] width 119 height 21
click at [679, 58] on div "DSP: All" at bounding box center [601, 89] width 208 height 62
click at [126, 548] on link "Contact Information" at bounding box center [160, 551] width 175 height 18
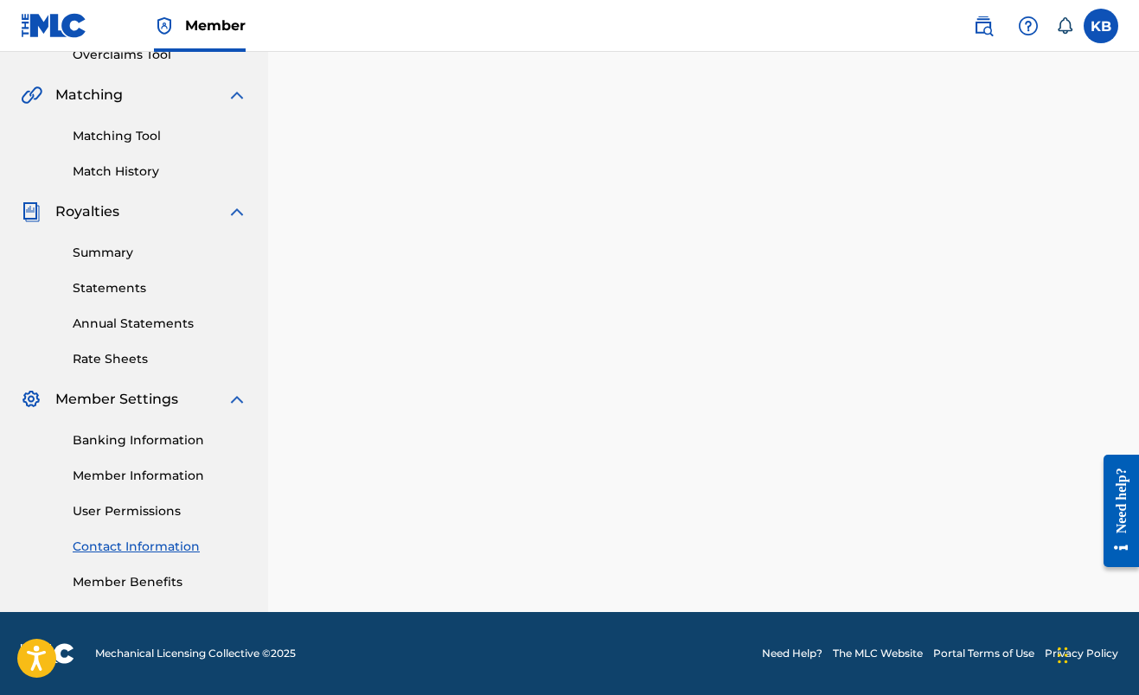
scroll to position [377, 0]
click at [129, 571] on div "Banking Information Member Information User Permissions Contact Information Mem…" at bounding box center [134, 501] width 227 height 182
click at [129, 578] on link "Member Benefits" at bounding box center [160, 583] width 175 height 18
